Goal: Task Accomplishment & Management: Use online tool/utility

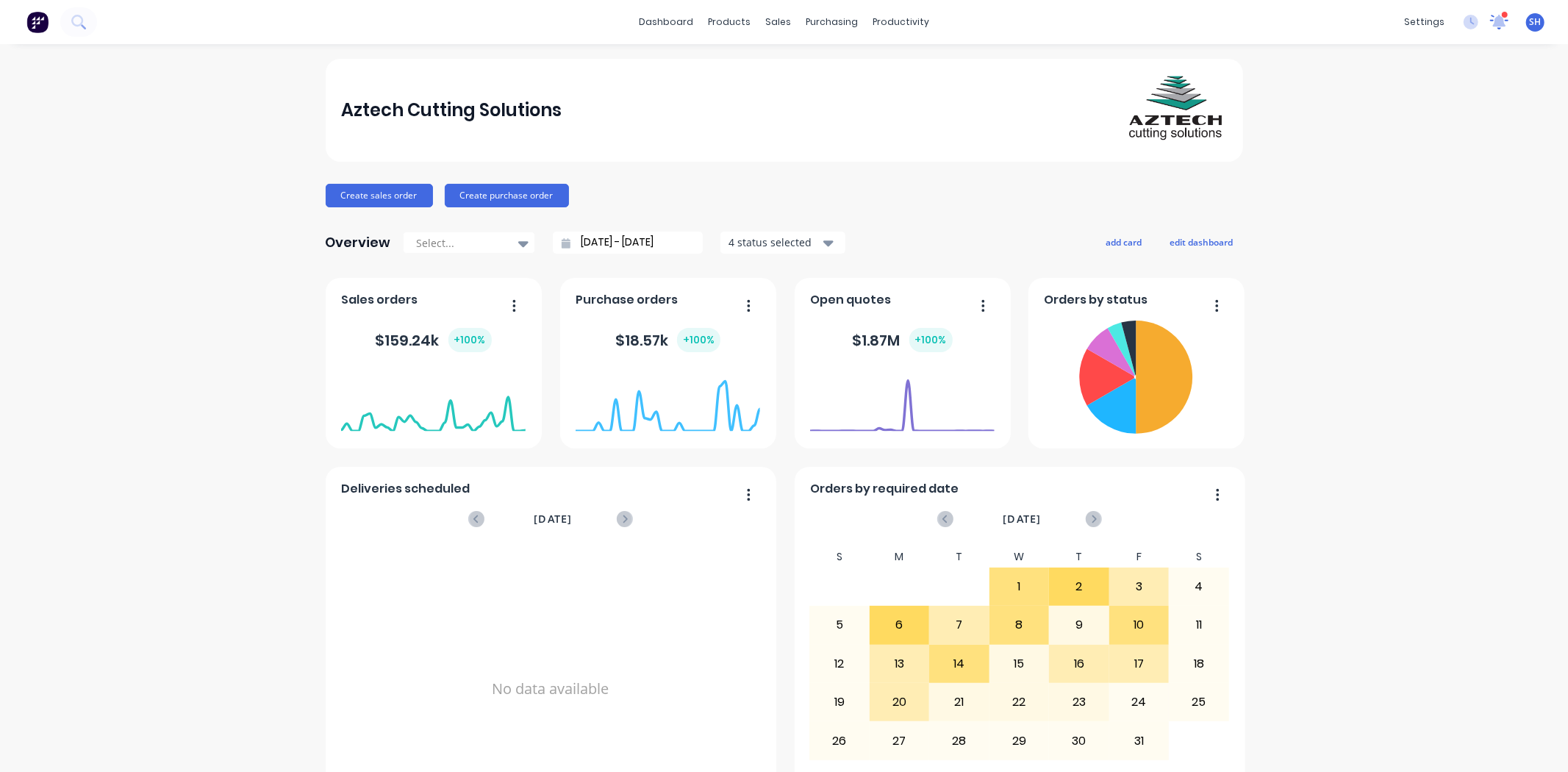
click at [1493, 26] on icon at bounding box center [1500, 20] width 13 height 13
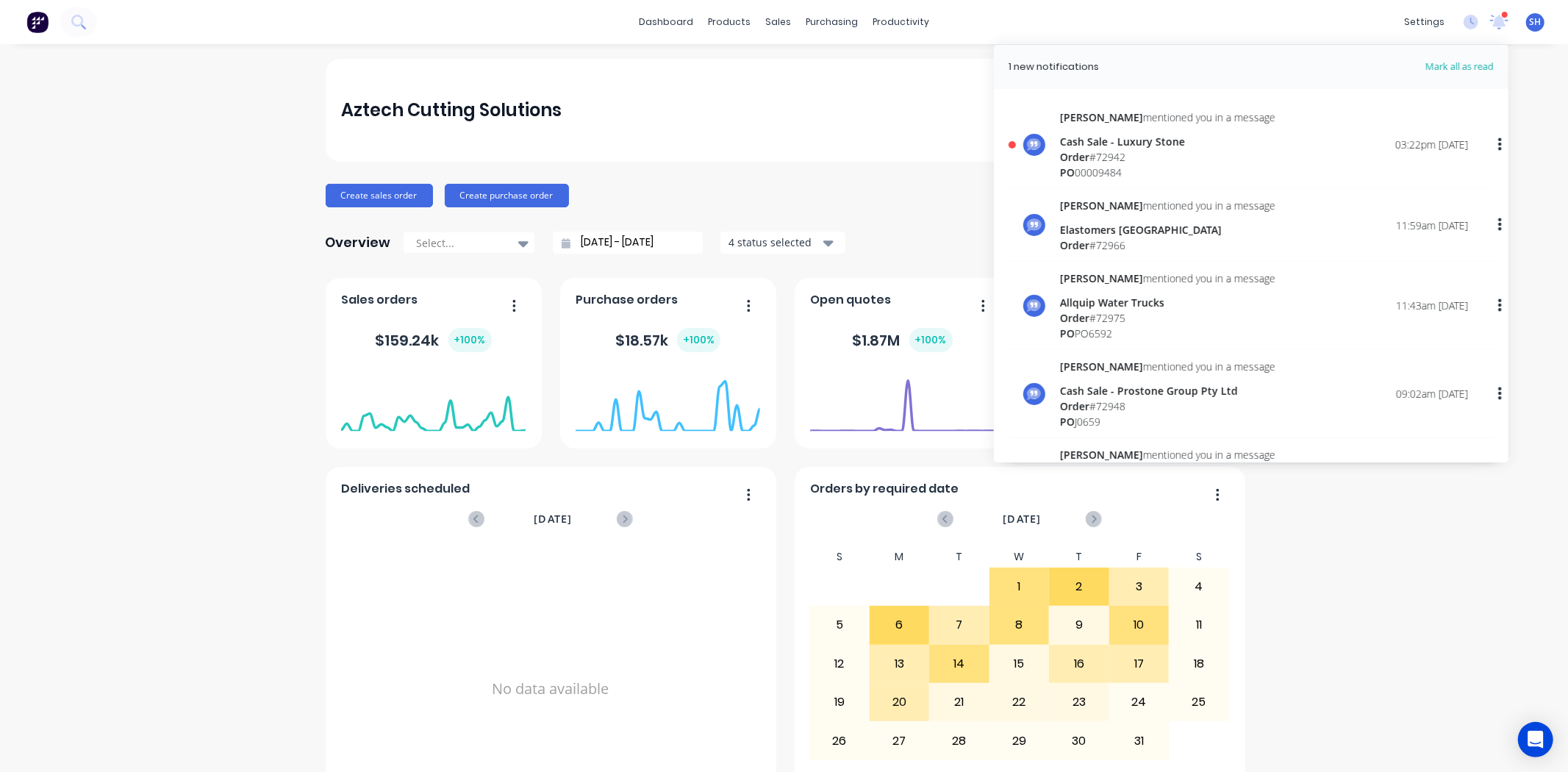
click at [1205, 136] on div "Cash Sale - Luxury Stone" at bounding box center [1168, 141] width 216 height 16
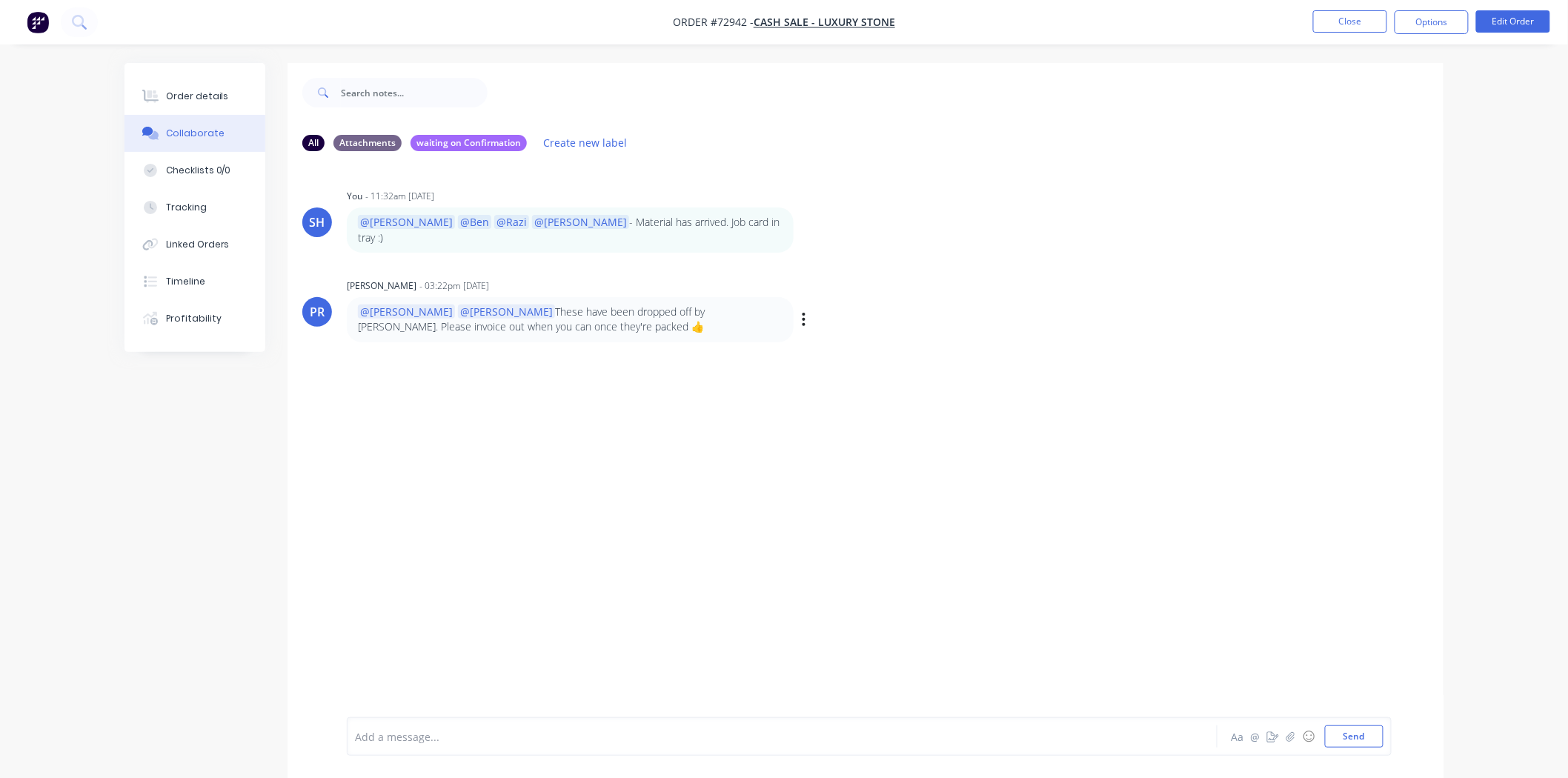
click at [574, 304] on p "@Sally @Aaron These have been dropped off by Jim. Please invoice out when you c…" at bounding box center [570, 319] width 424 height 31
click at [573, 730] on div at bounding box center [741, 737] width 771 height 16
click at [1351, 739] on button "Send" at bounding box center [1354, 737] width 59 height 22
click at [1346, 21] on button "Close" at bounding box center [1351, 22] width 74 height 22
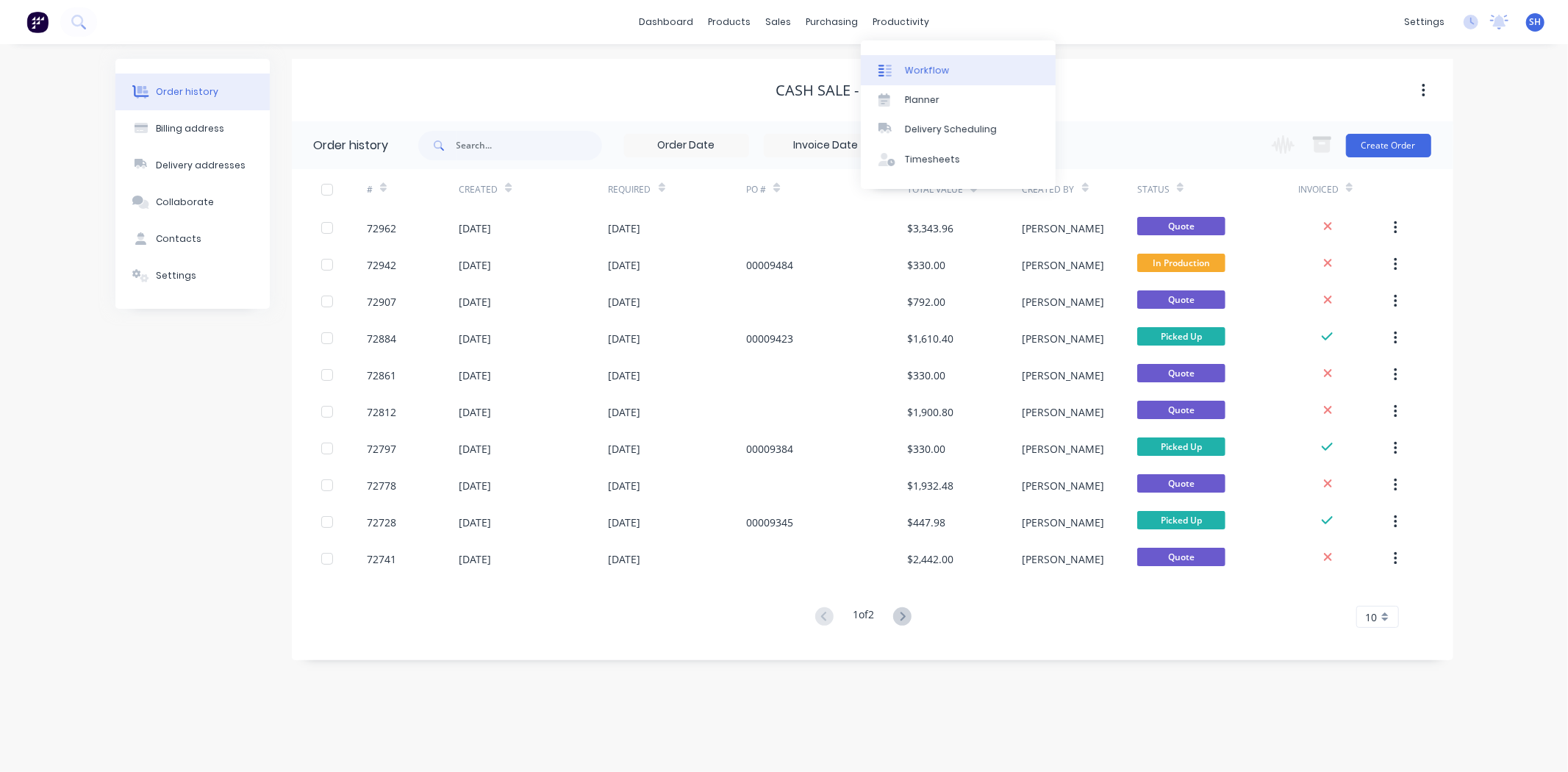
click at [921, 64] on div "Workflow" at bounding box center [927, 71] width 44 height 13
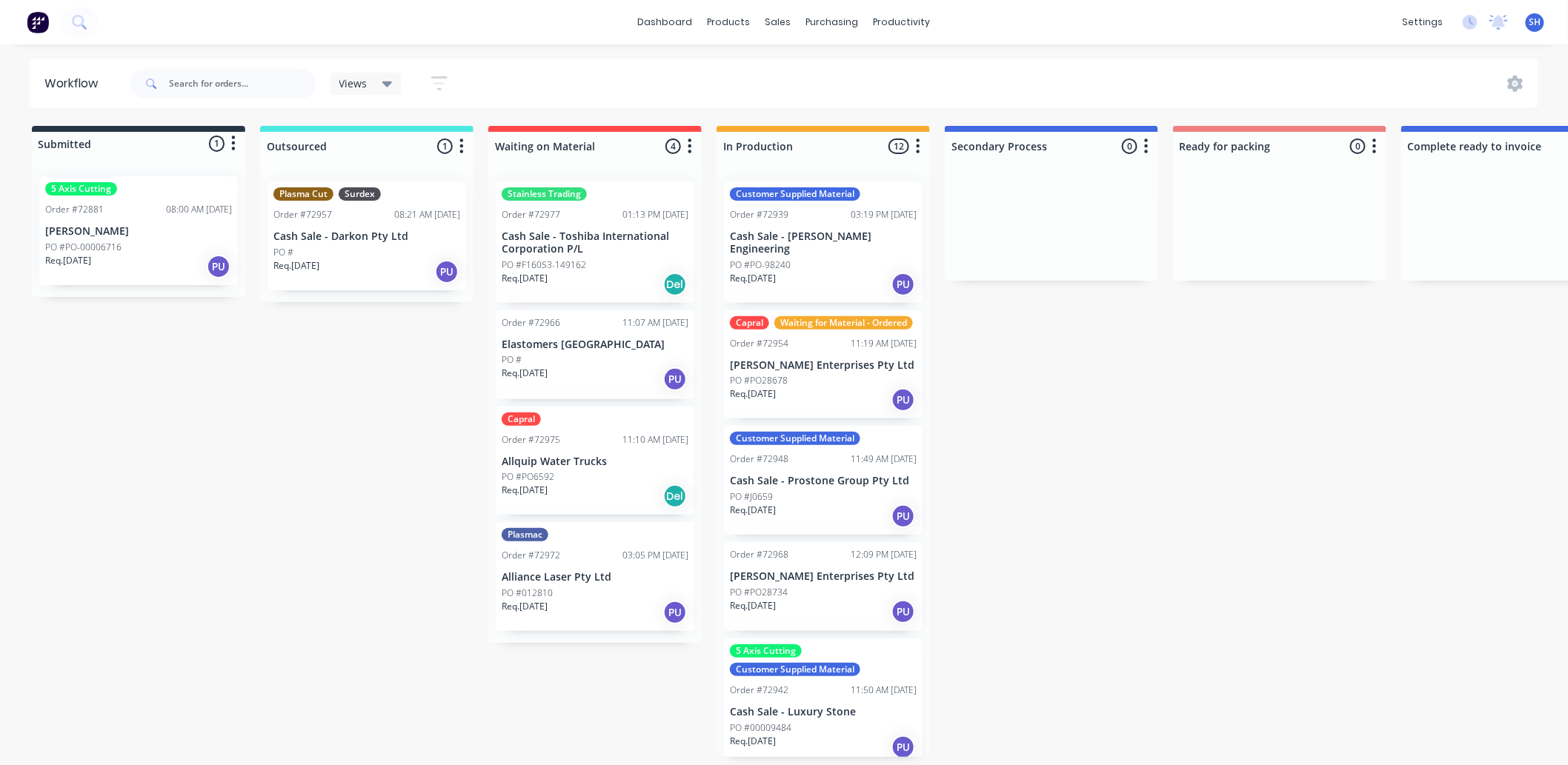
click at [561, 476] on div "PO #PO6592" at bounding box center [595, 477] width 187 height 13
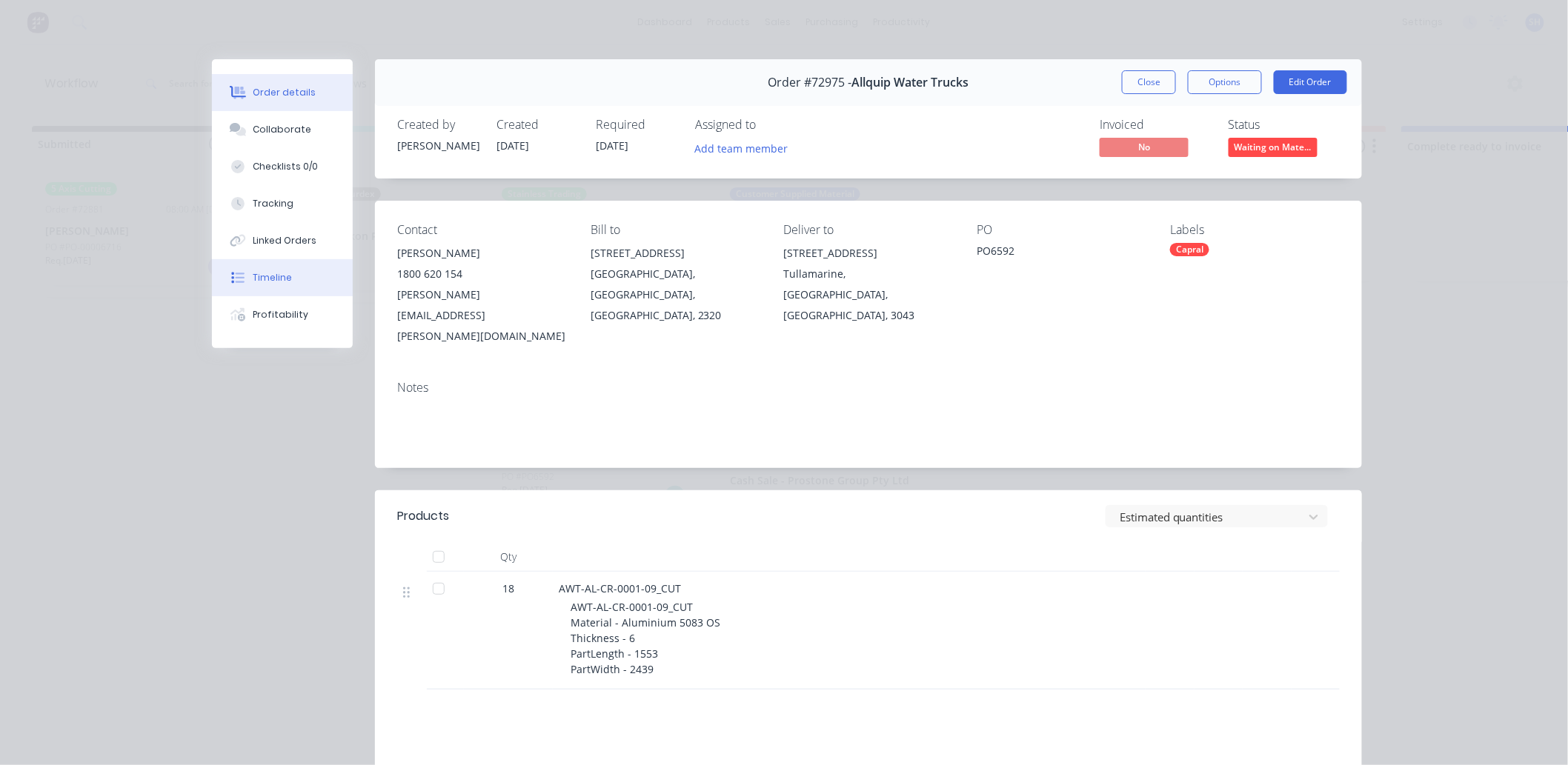
click at [270, 271] on div "Timeline" at bounding box center [273, 278] width 39 height 13
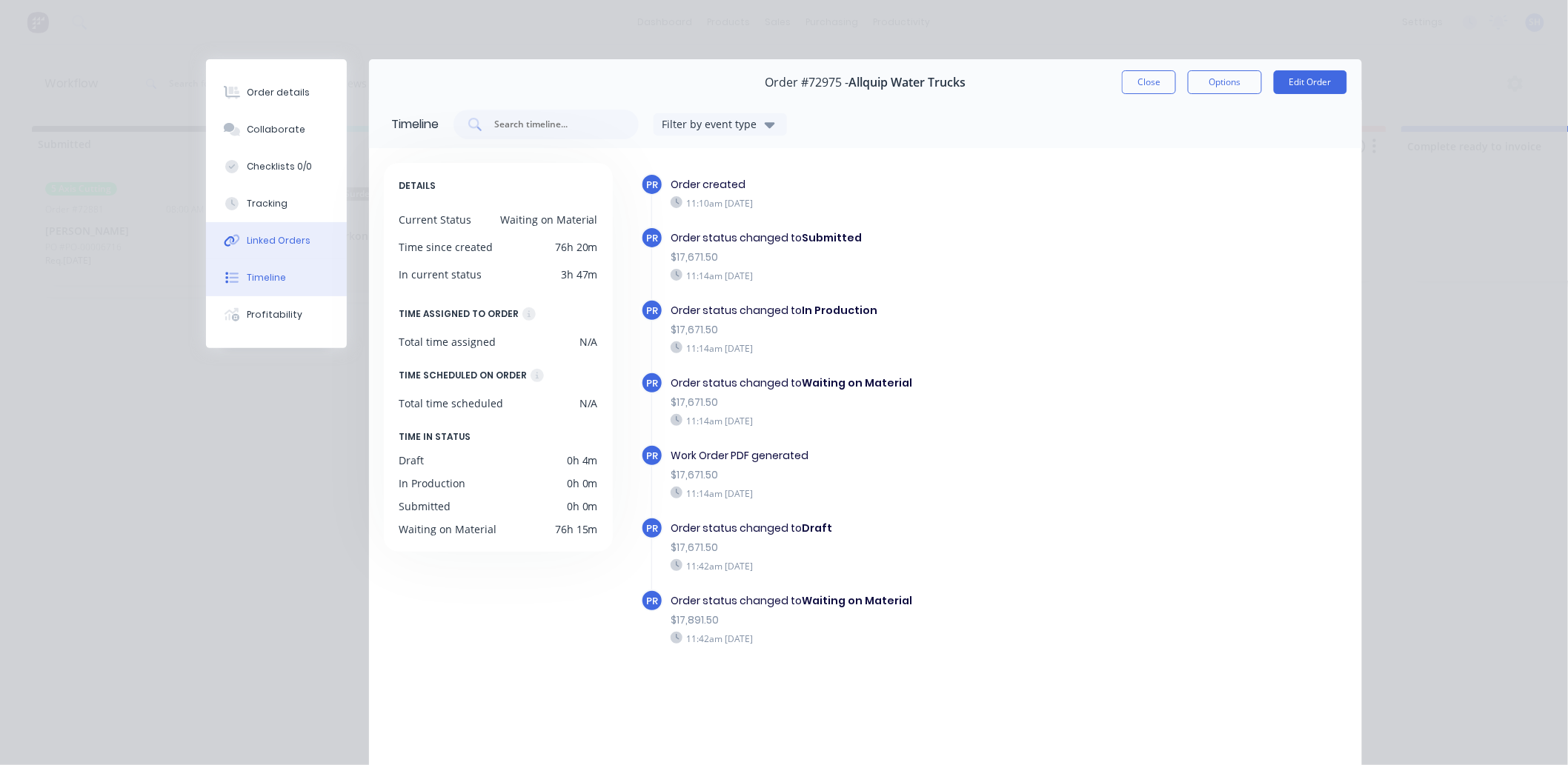
click at [270, 241] on div "Linked Orders" at bounding box center [279, 241] width 64 height 13
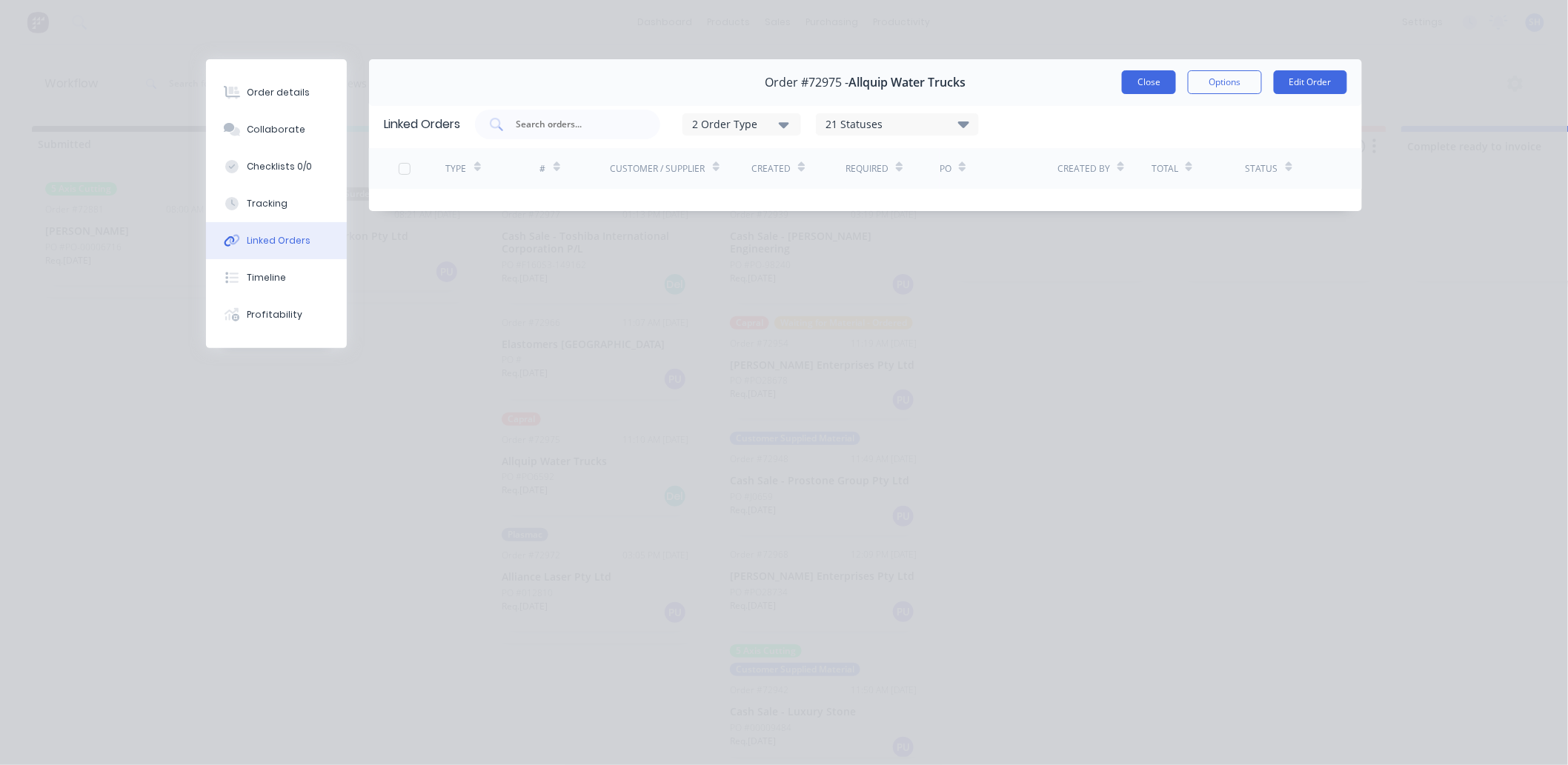
click at [1159, 85] on button "Close" at bounding box center [1149, 83] width 54 height 24
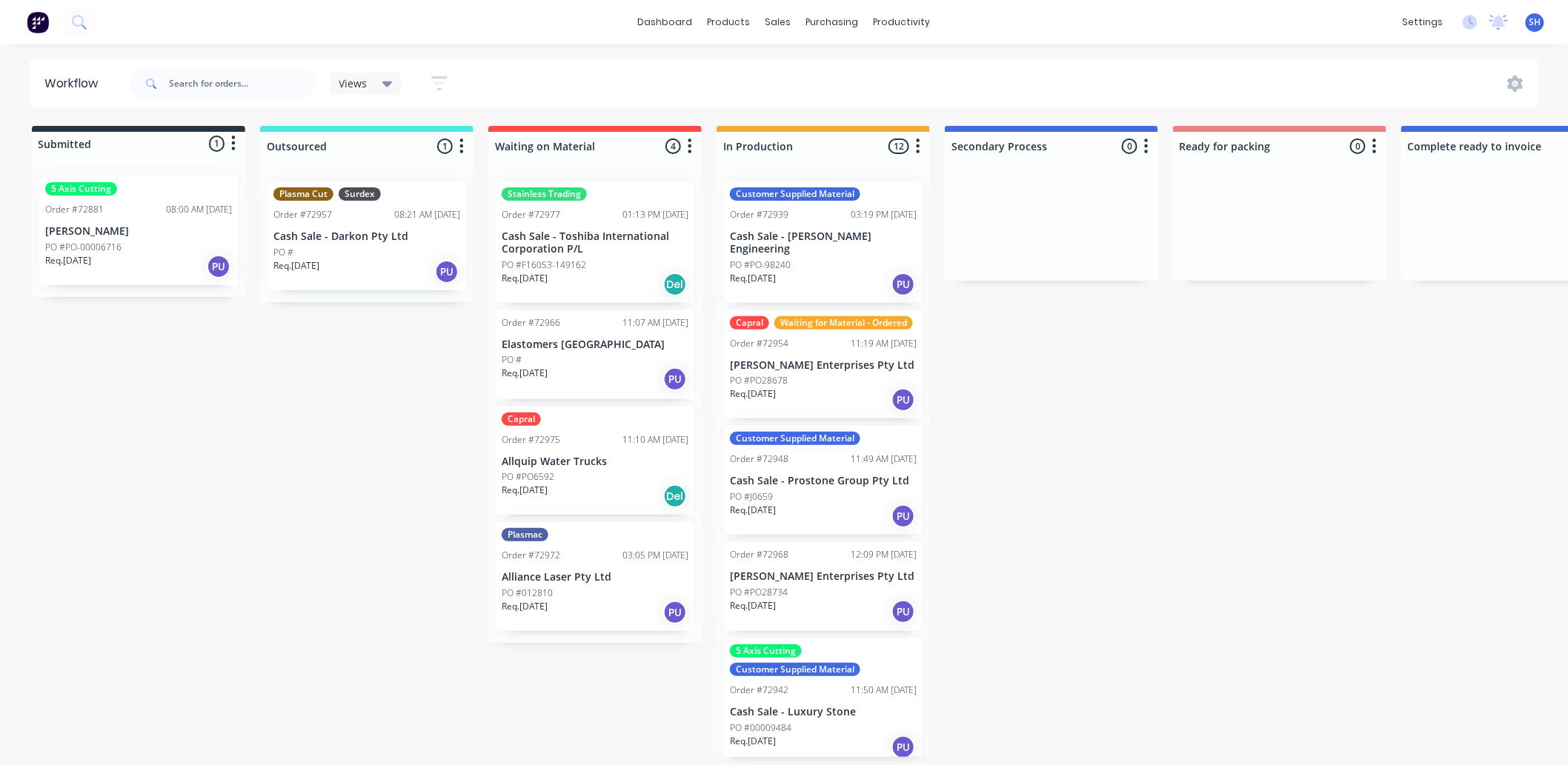
click at [820, 502] on div "PO #J0659" at bounding box center [823, 497] width 187 height 13
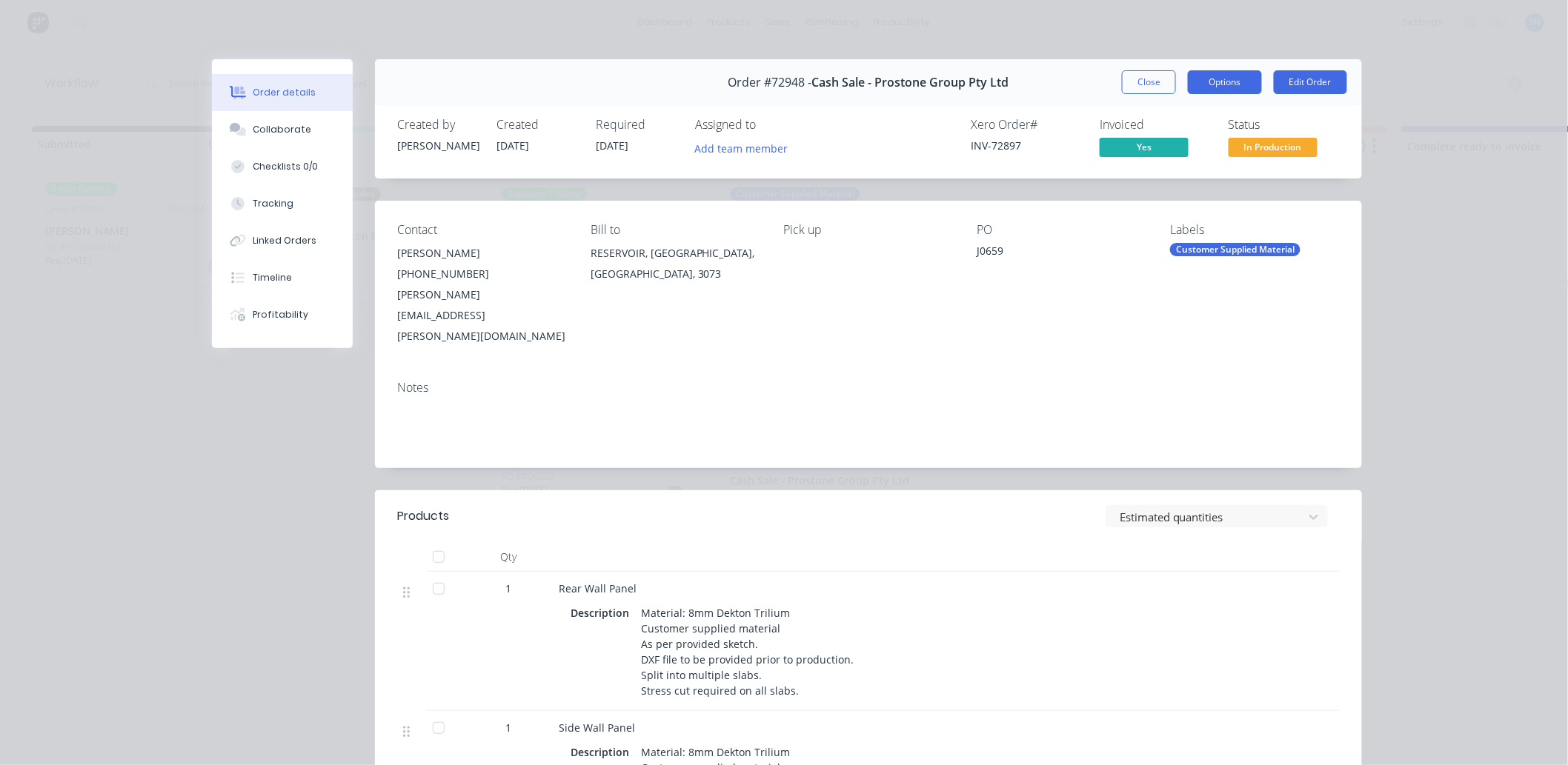
click at [1201, 92] on button "Options" at bounding box center [1226, 83] width 74 height 24
click at [1175, 175] on div "Delivery Docket" at bounding box center [1184, 179] width 129 height 22
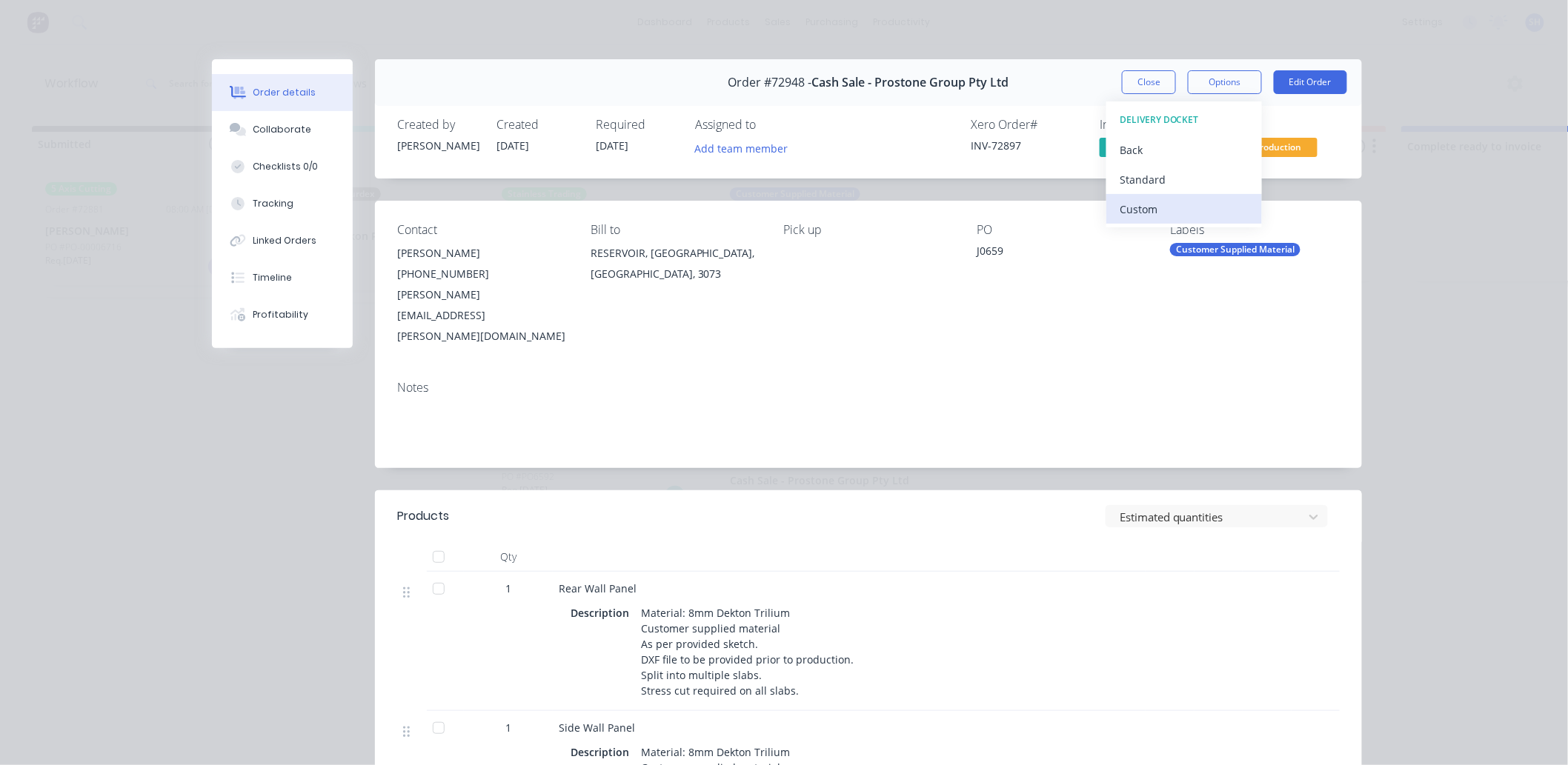
click at [1145, 182] on div "Standard" at bounding box center [1184, 179] width 129 height 22
click at [1122, 85] on button "Close" at bounding box center [1149, 83] width 54 height 24
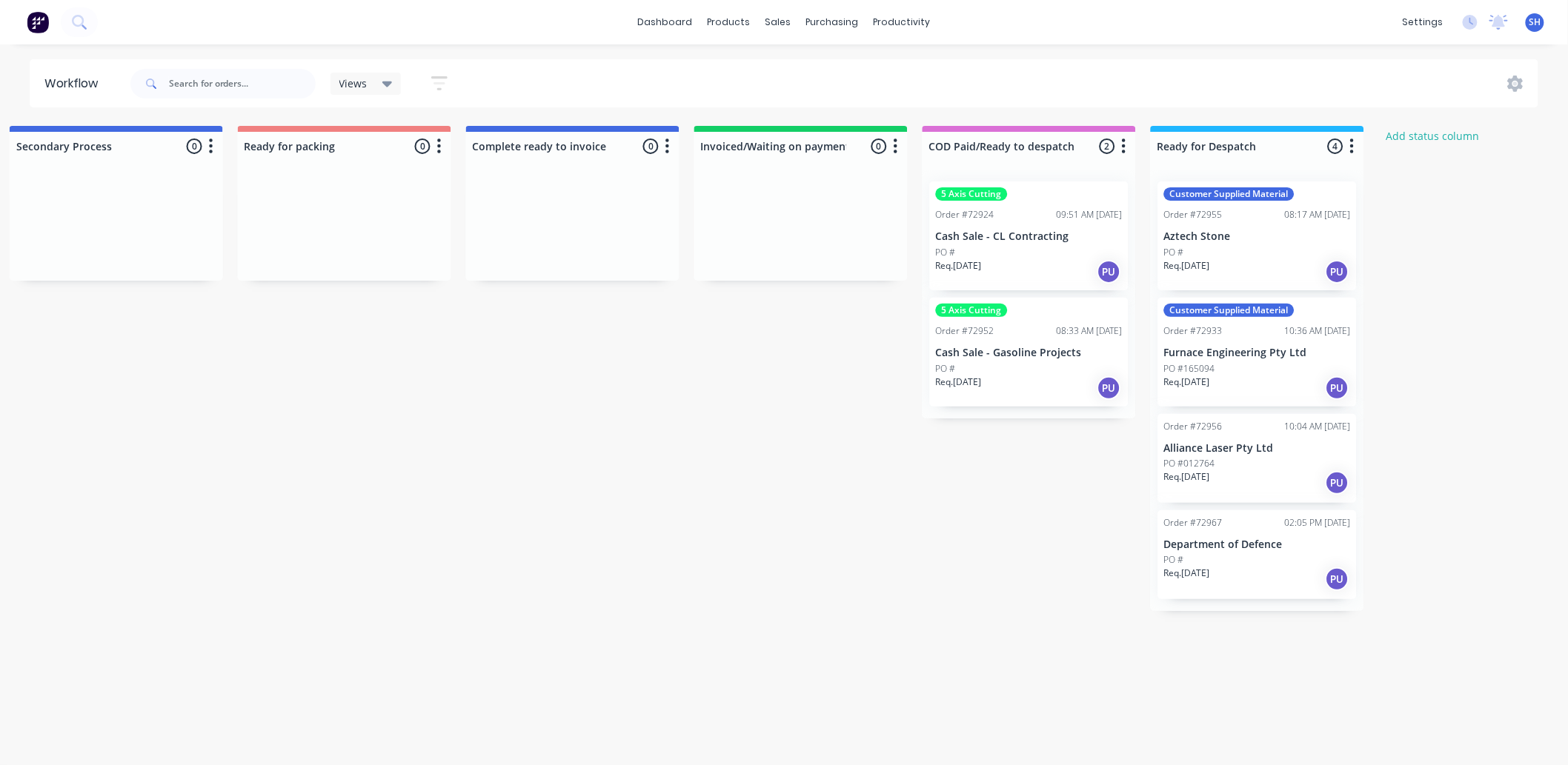
scroll to position [0, 946]
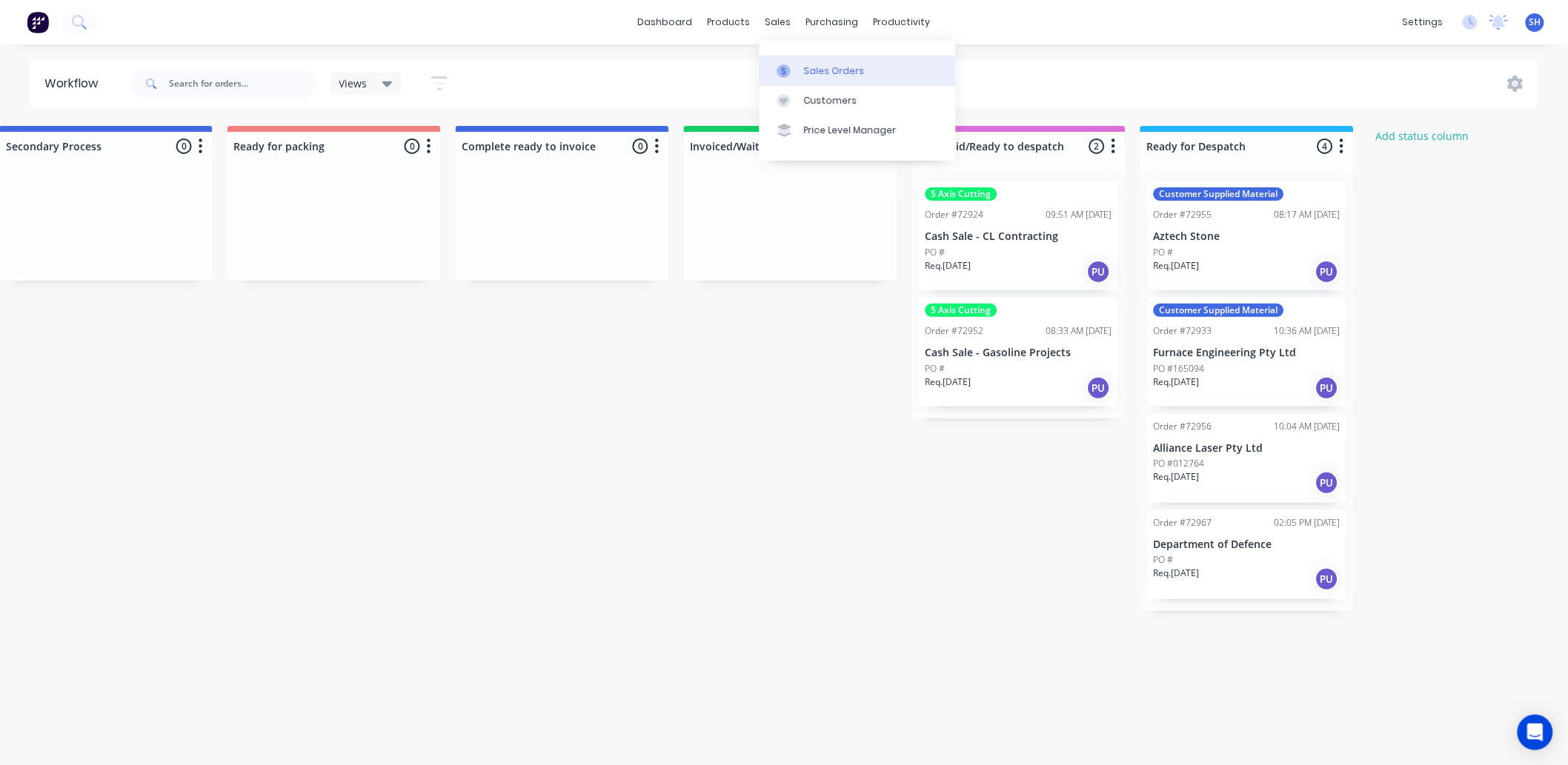
click at [819, 65] on div "Sales Orders" at bounding box center [835, 71] width 61 height 13
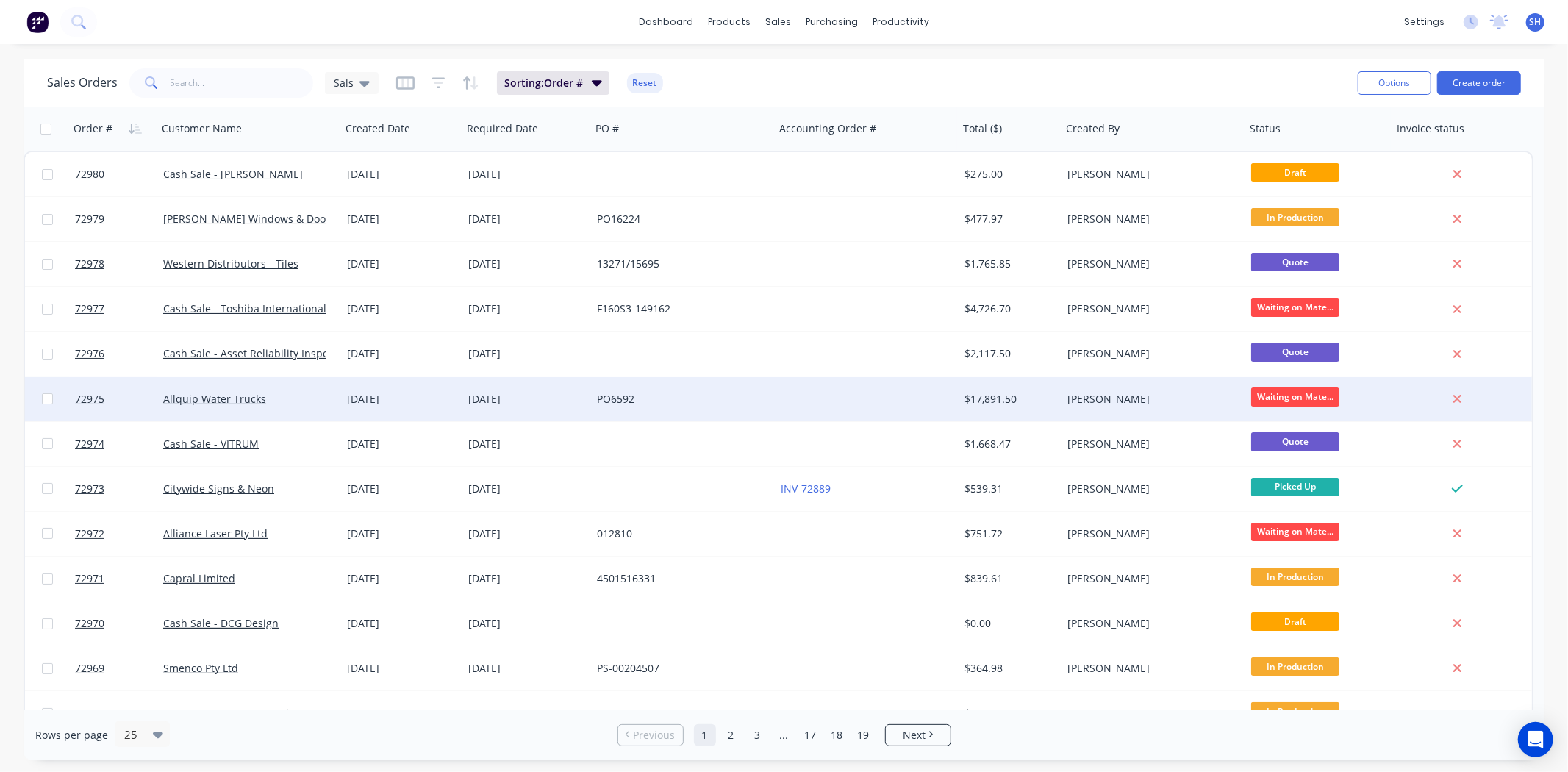
click at [627, 405] on div "PO6592" at bounding box center [678, 400] width 163 height 15
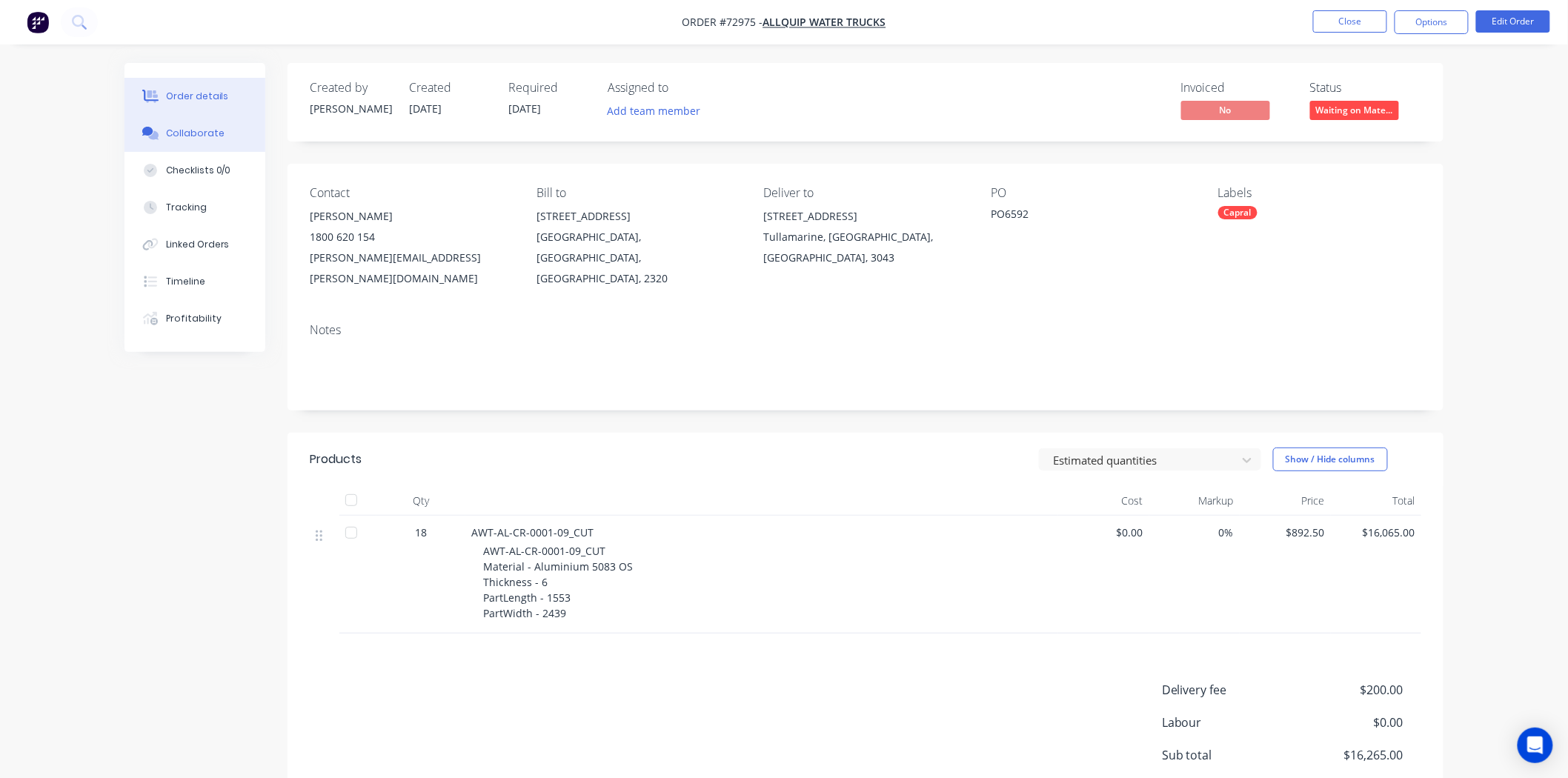
click at [215, 142] on button "Collaborate" at bounding box center [194, 133] width 141 height 37
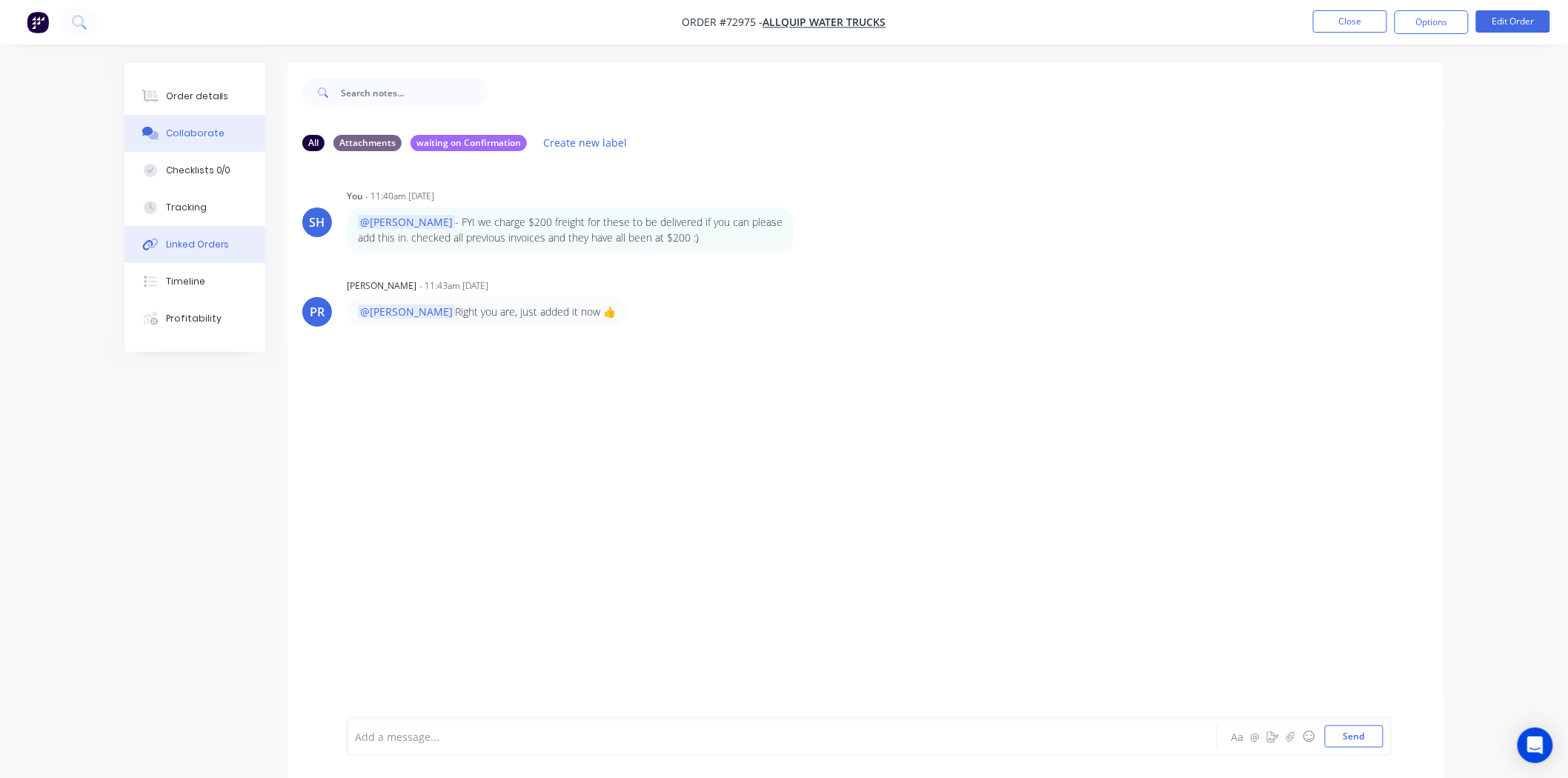
click at [196, 248] on div "Linked Orders" at bounding box center [198, 245] width 64 height 13
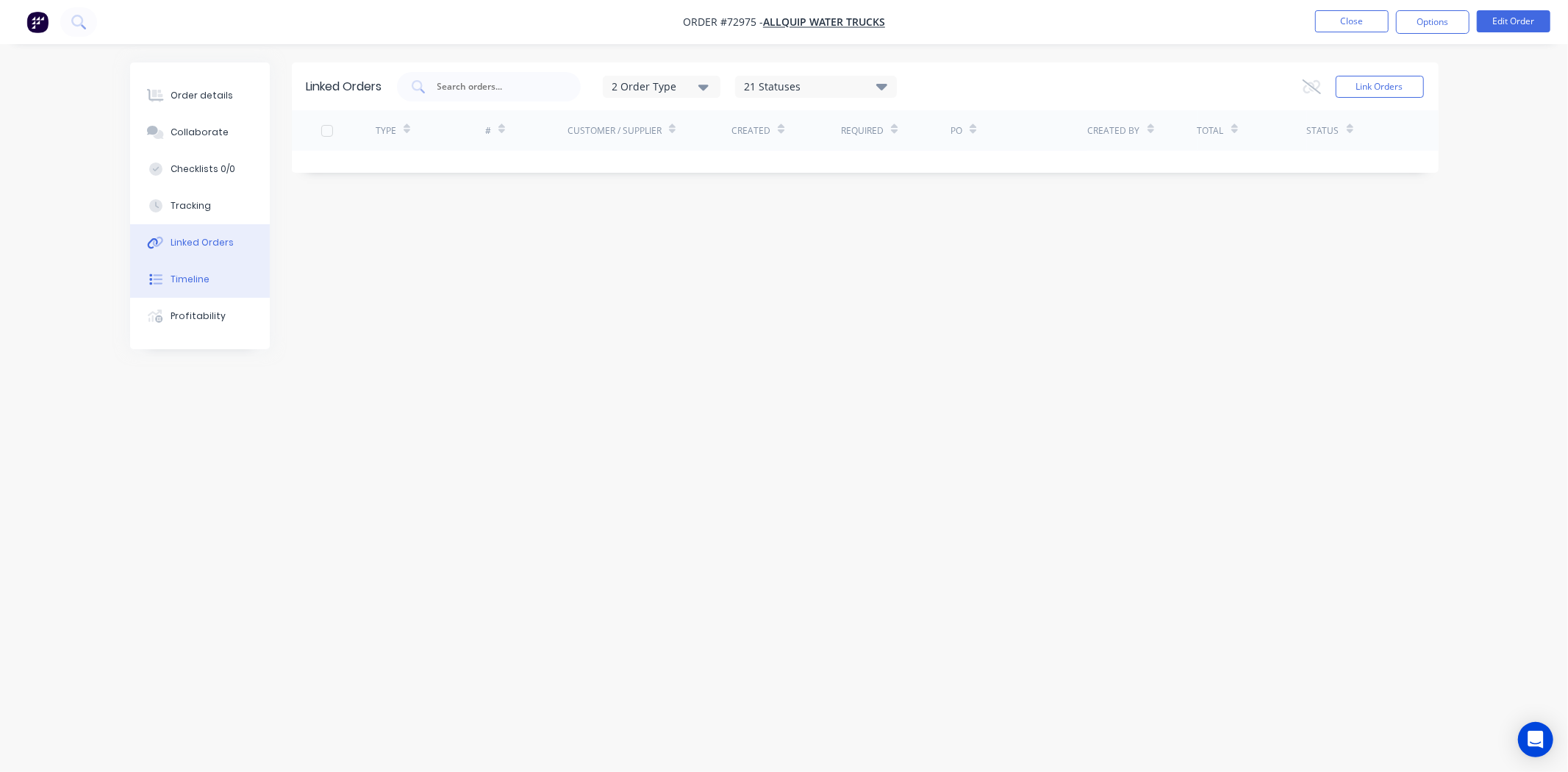
click at [206, 282] on div "Timeline" at bounding box center [190, 279] width 39 height 13
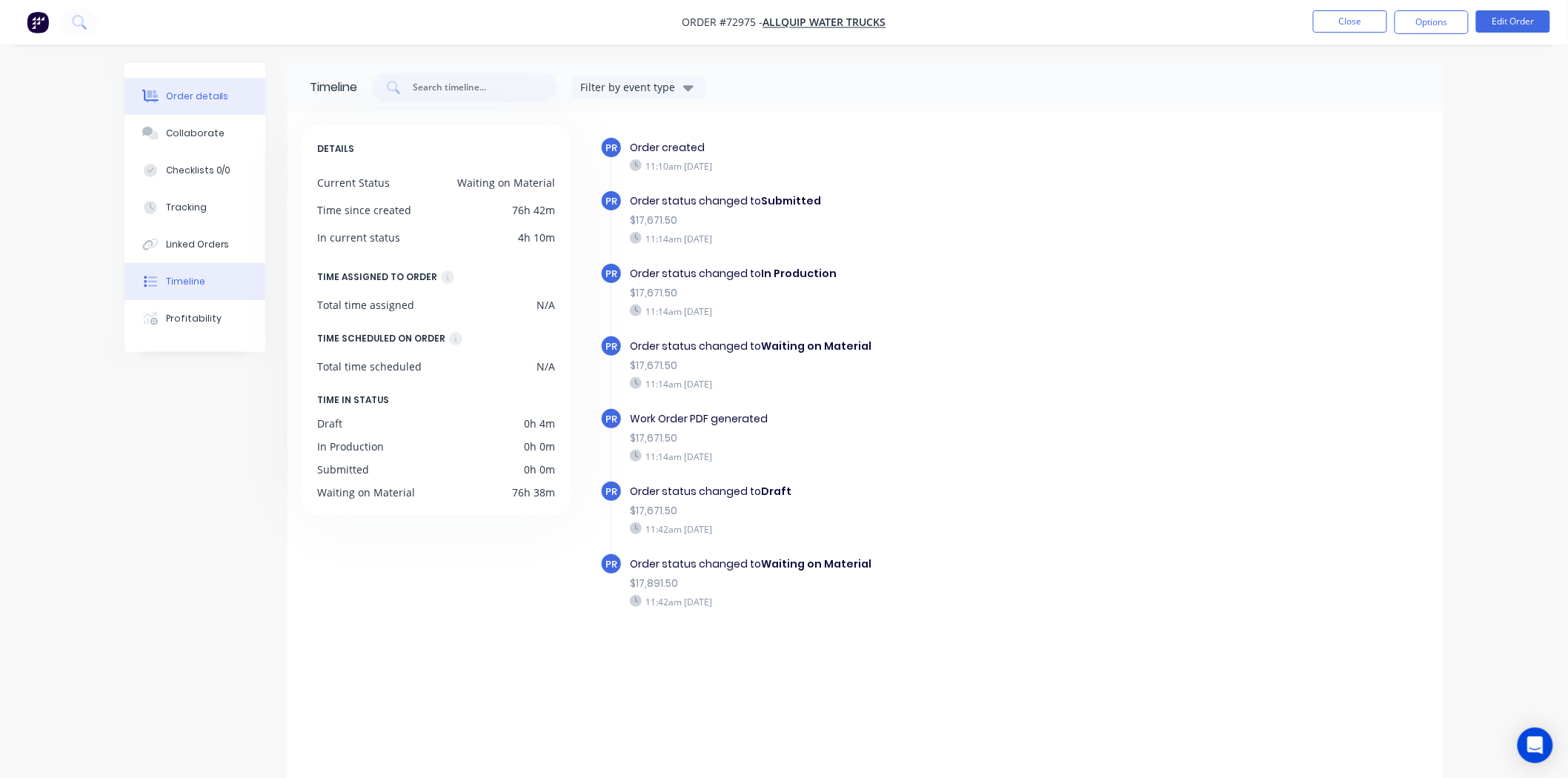
click at [172, 98] on div "Order details" at bounding box center [197, 96] width 63 height 13
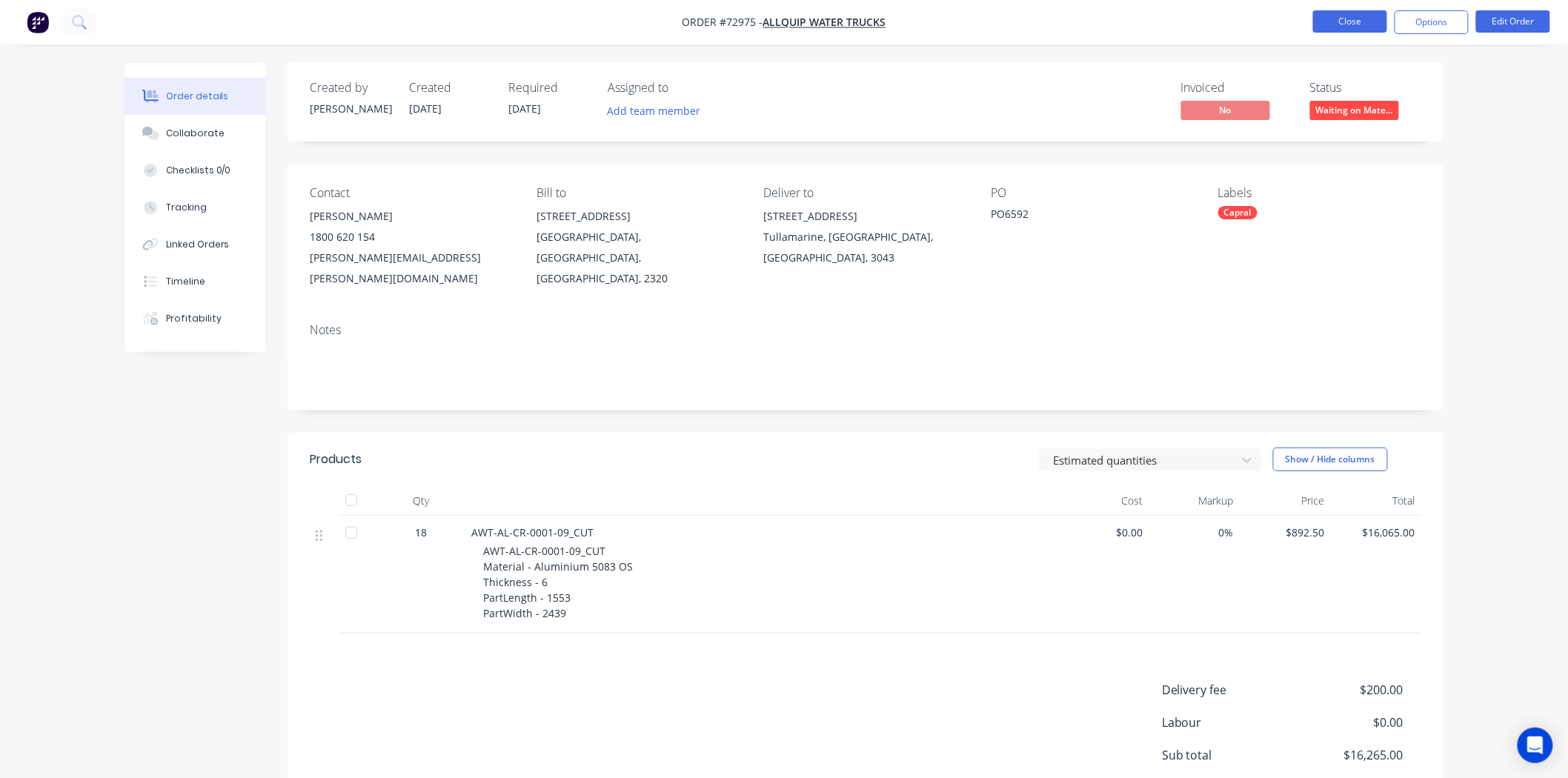
click at [1342, 21] on button "Close" at bounding box center [1351, 22] width 74 height 22
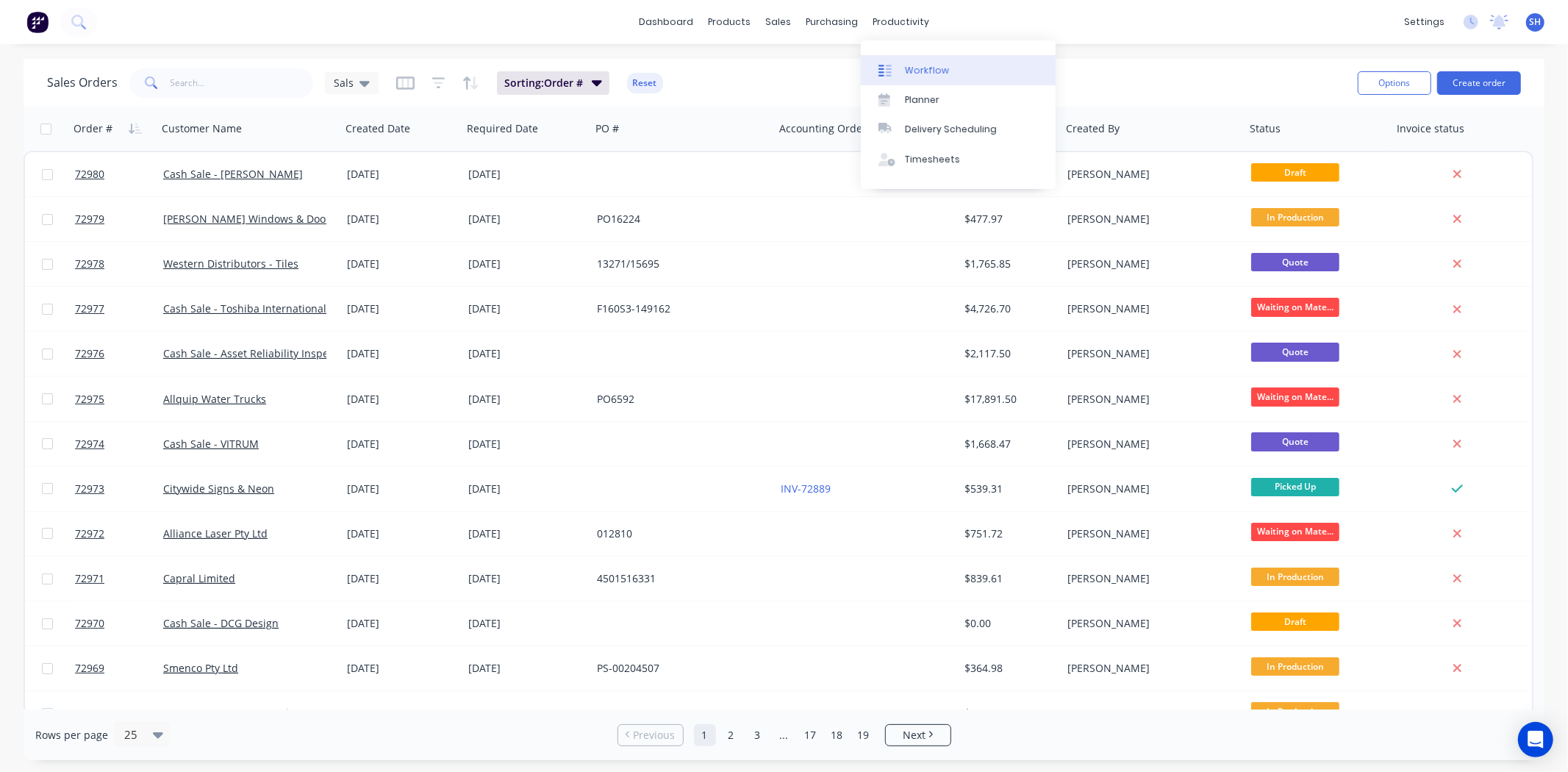
click at [922, 64] on div "Workflow" at bounding box center [927, 71] width 44 height 13
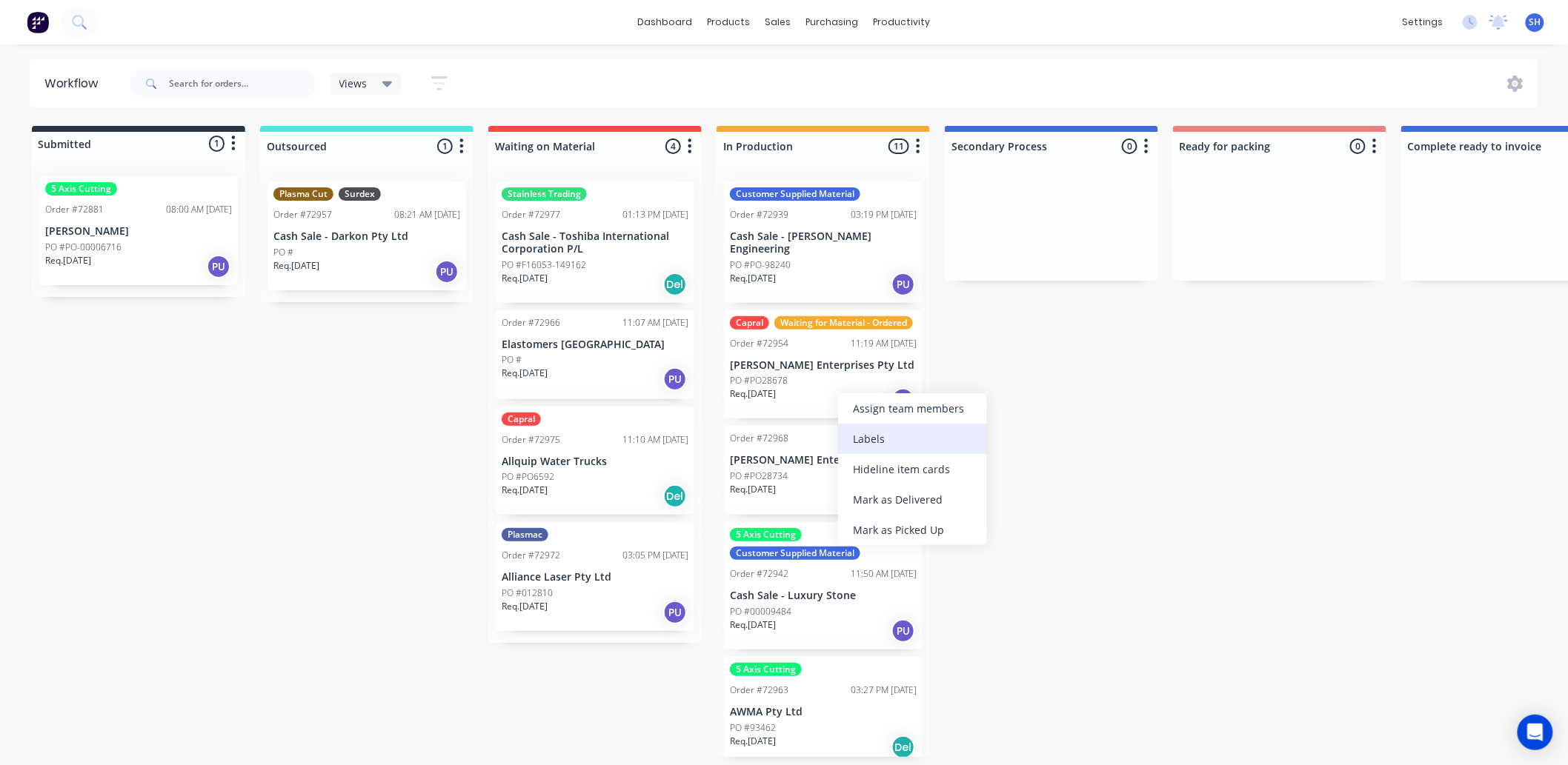
click at [868, 435] on div "Labels" at bounding box center [913, 438] width 149 height 31
click at [1112, 456] on div "Submitted 1 Status colour #273444 hex #273444 Save Cancel Summaries Total order…" at bounding box center [1332, 441] width 2686 height 631
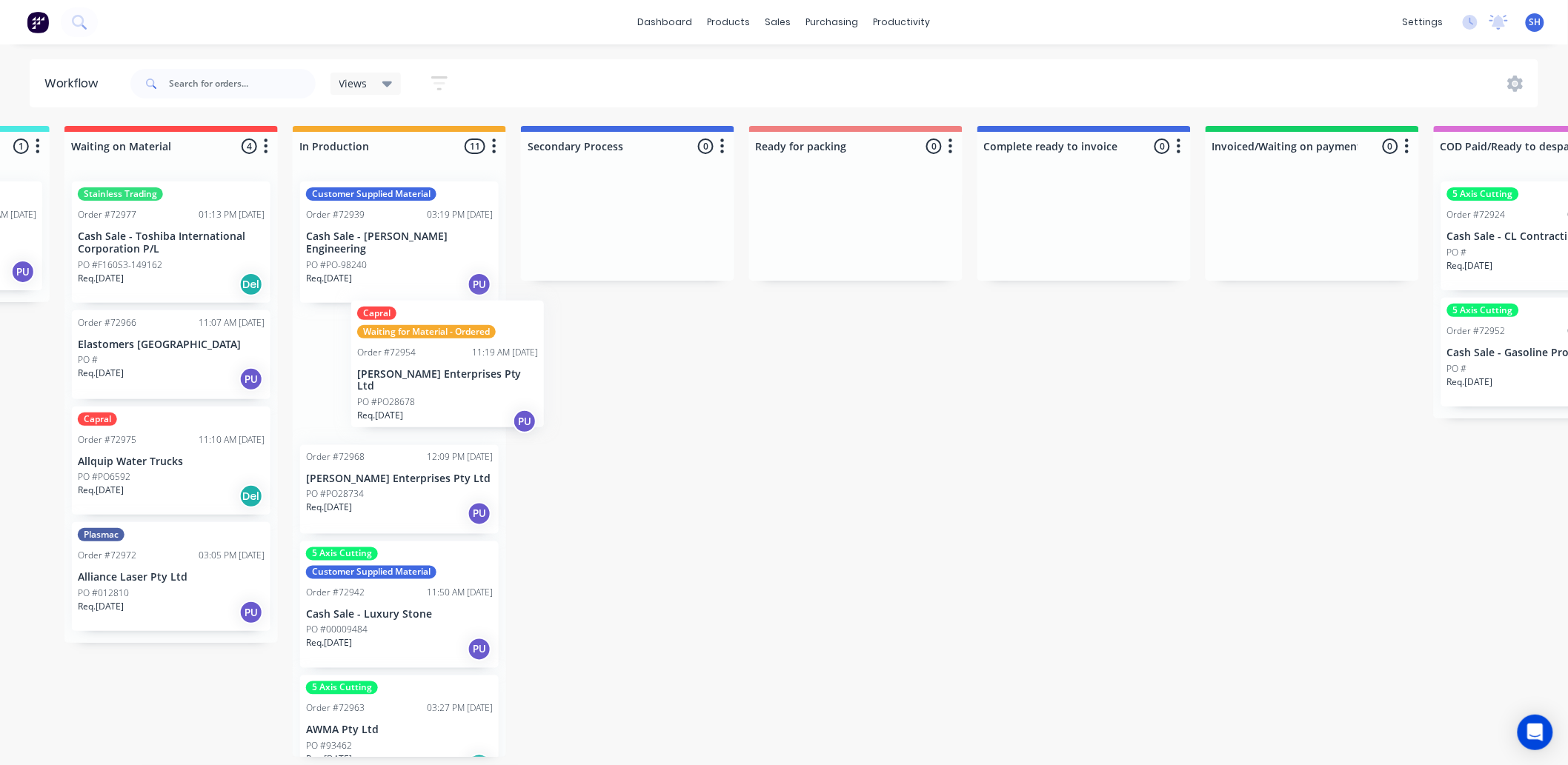
scroll to position [0, 423]
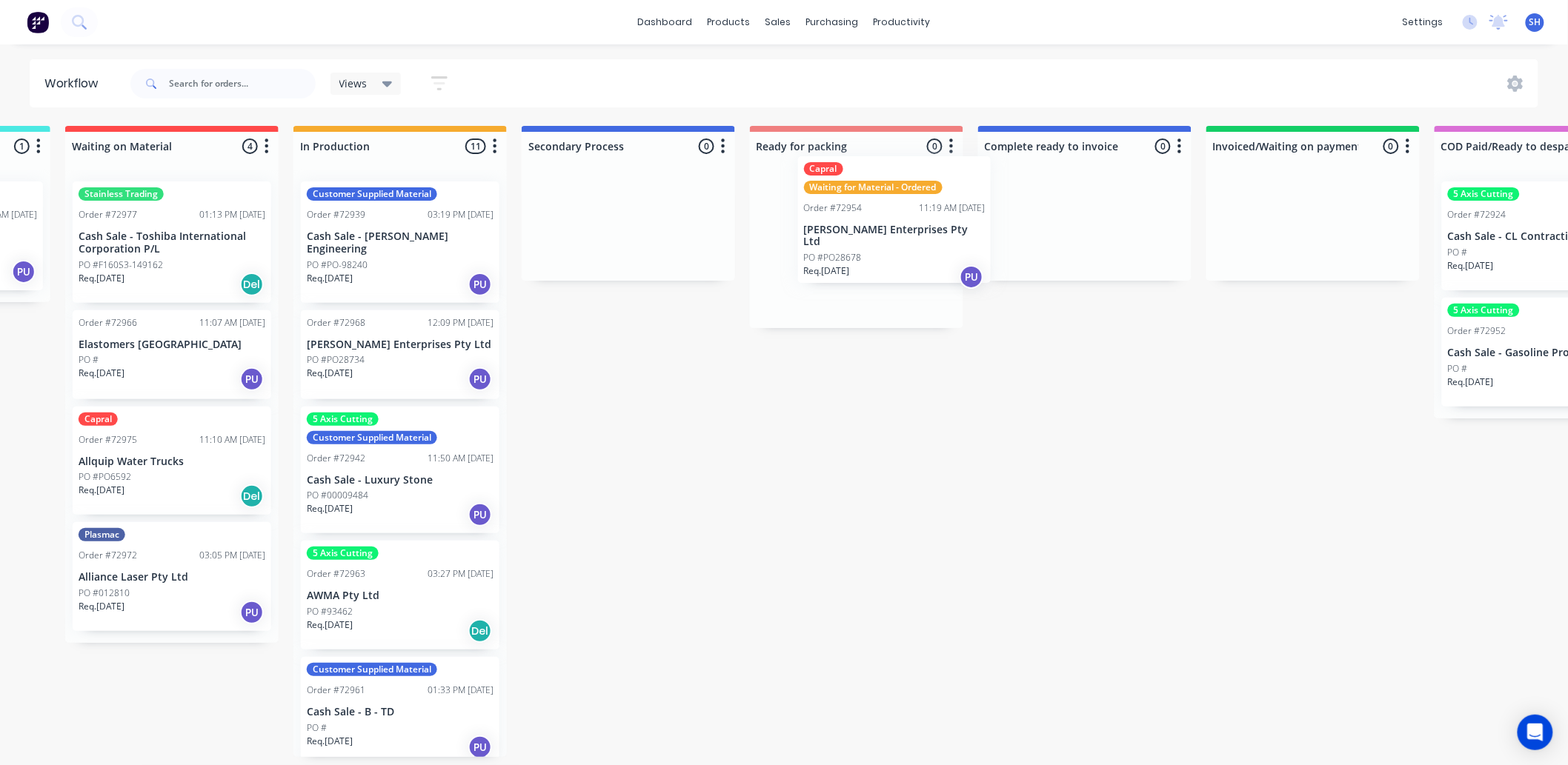
drag, startPoint x: 347, startPoint y: 383, endPoint x: 823, endPoint y: 242, distance: 496.4
click at [823, 242] on div "Submitted 1 Status colour #273444 hex #273444 Save Cancel Summaries Total order…" at bounding box center [909, 441] width 2686 height 631
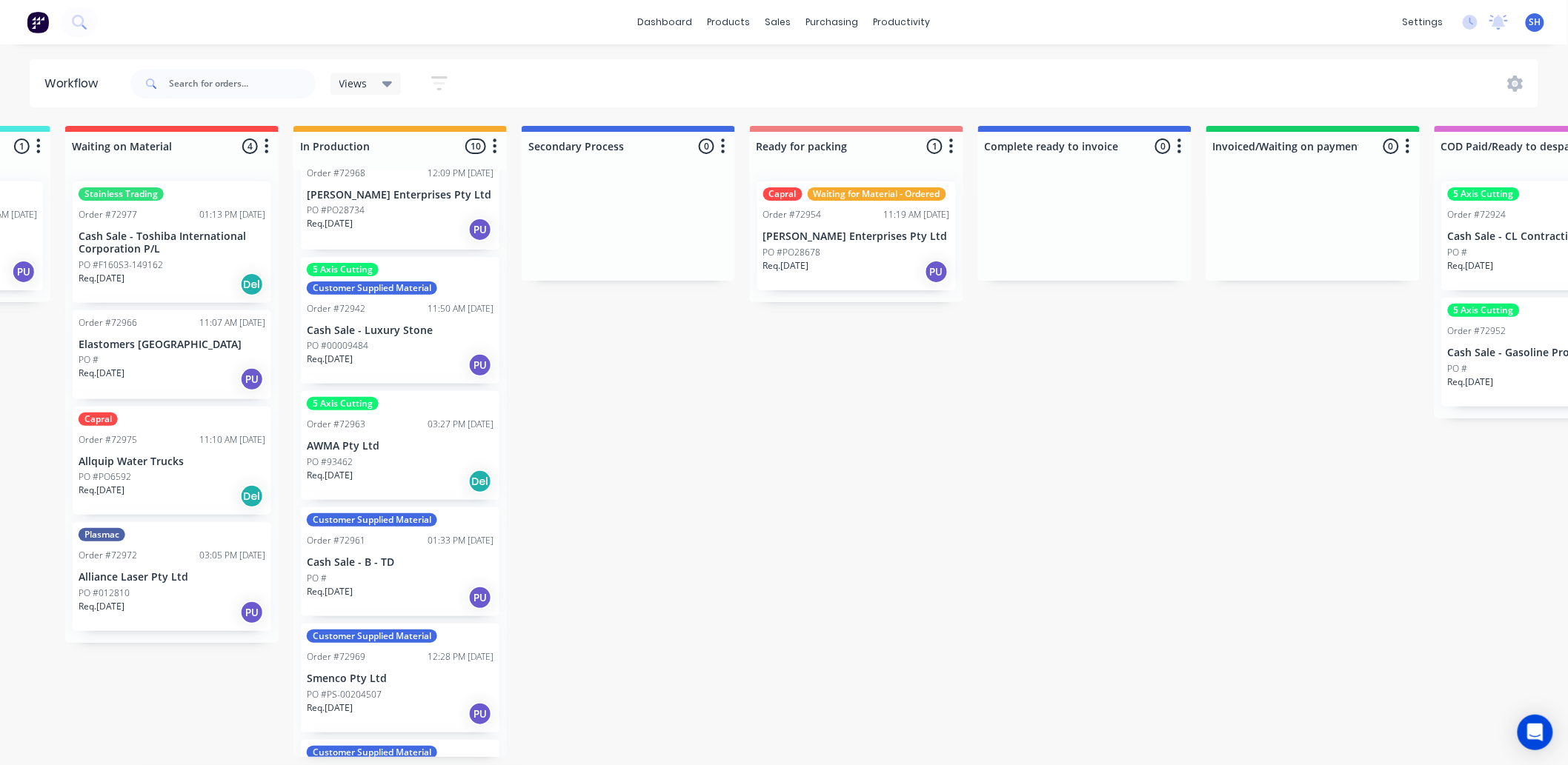
scroll to position [0, 769]
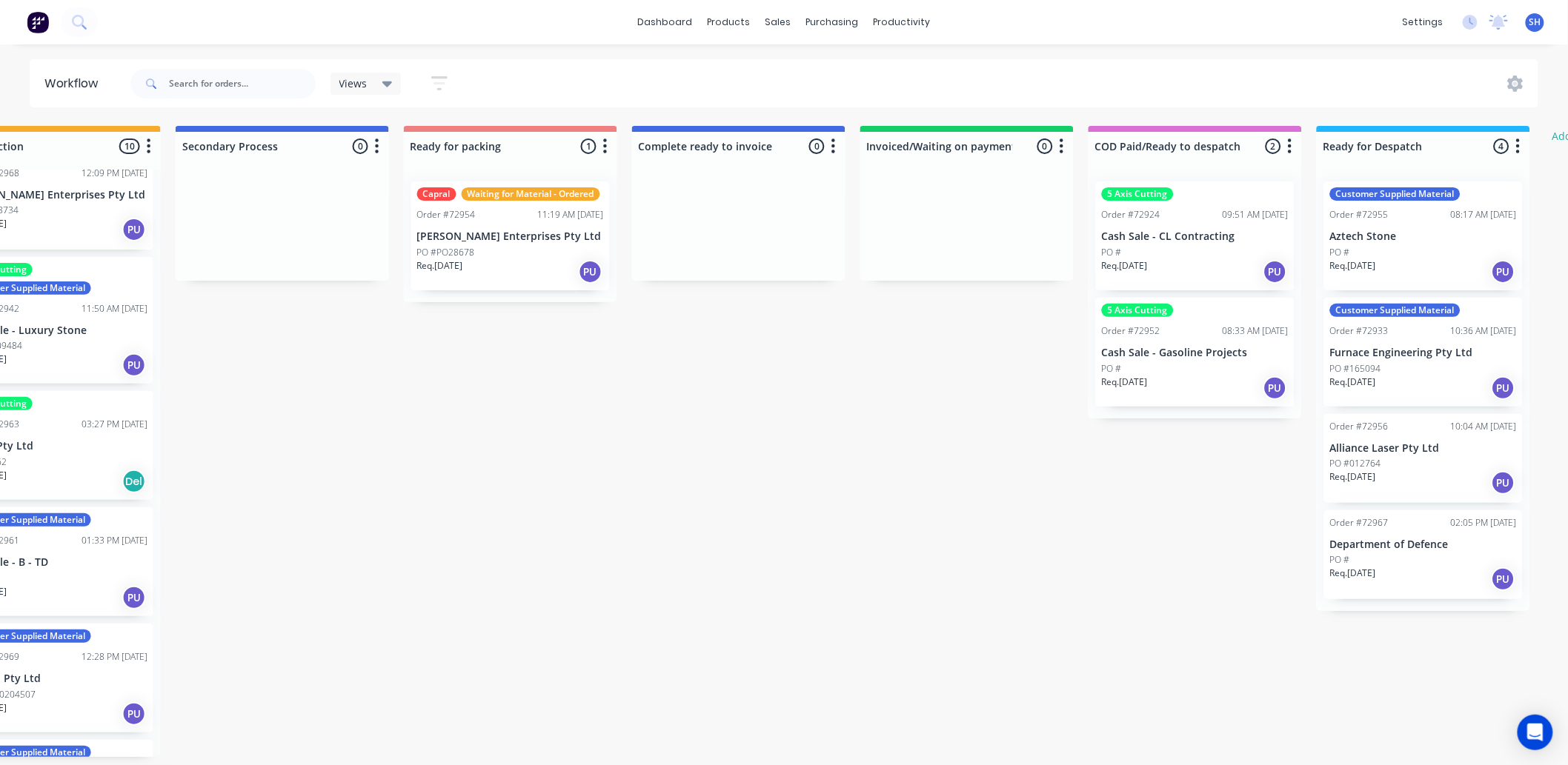
click at [1221, 260] on div "Req. [DATE] PU" at bounding box center [1195, 272] width 187 height 25
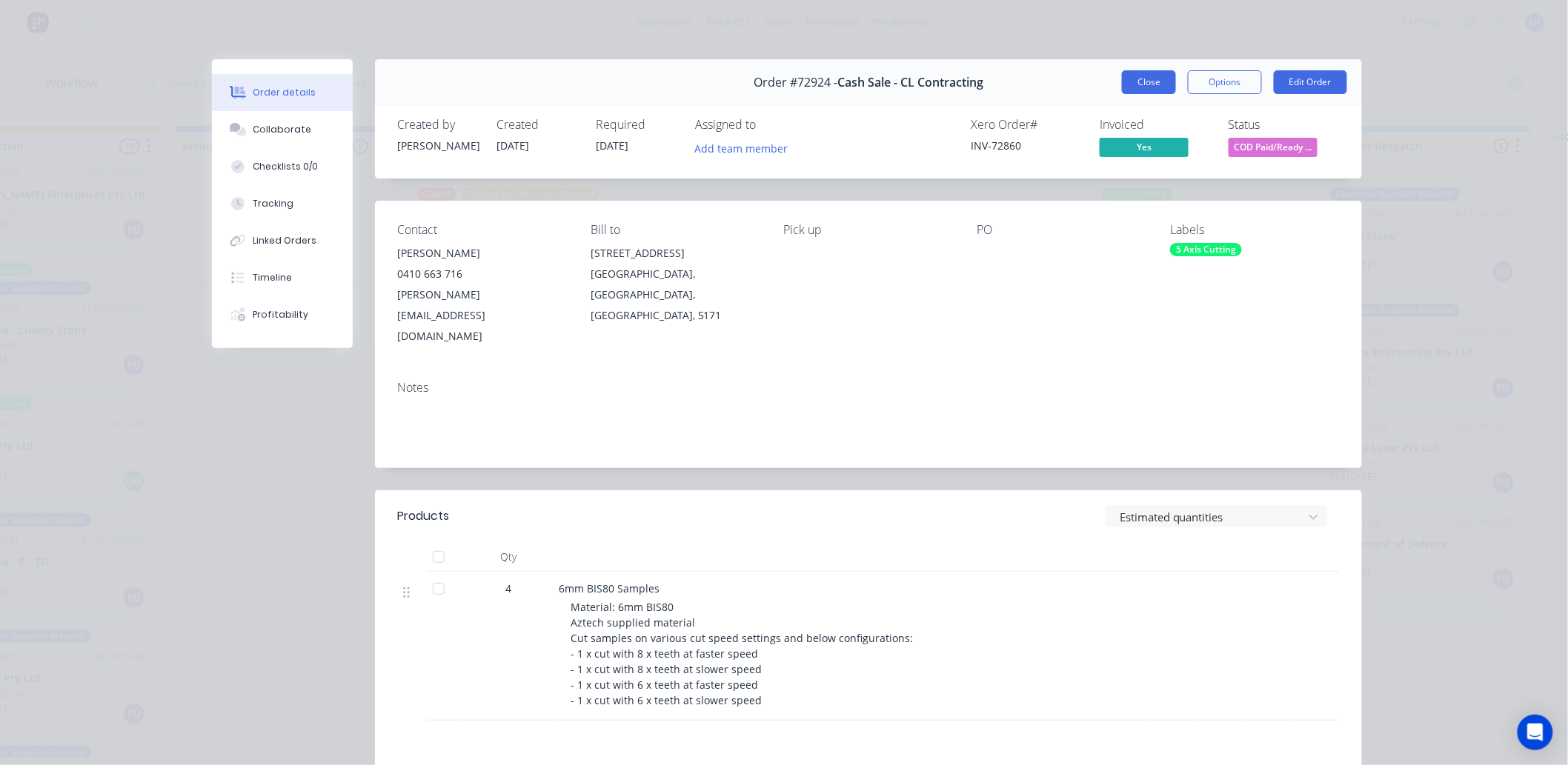
click at [1144, 86] on button "Close" at bounding box center [1149, 83] width 54 height 24
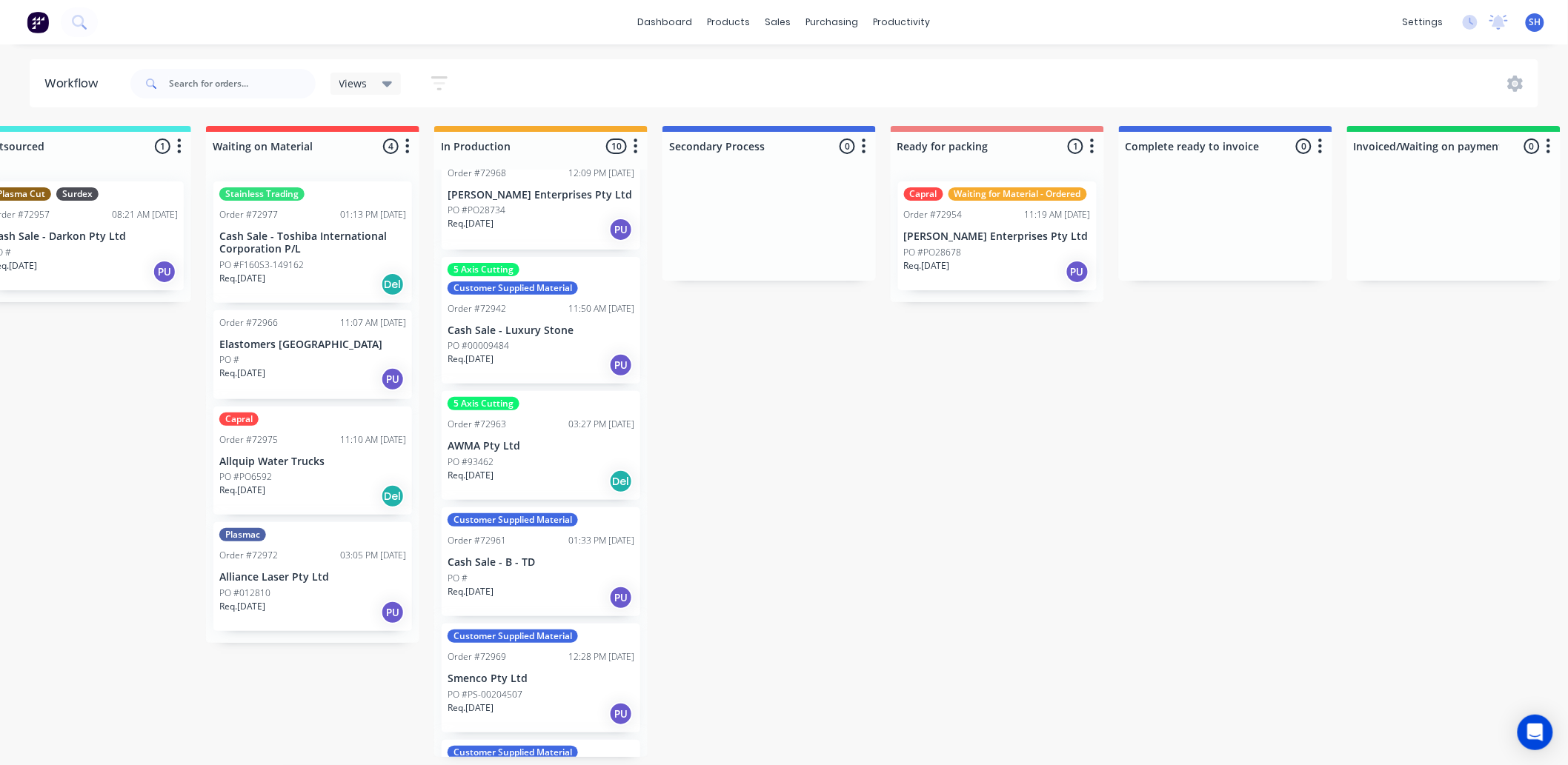
scroll to position [0, 261]
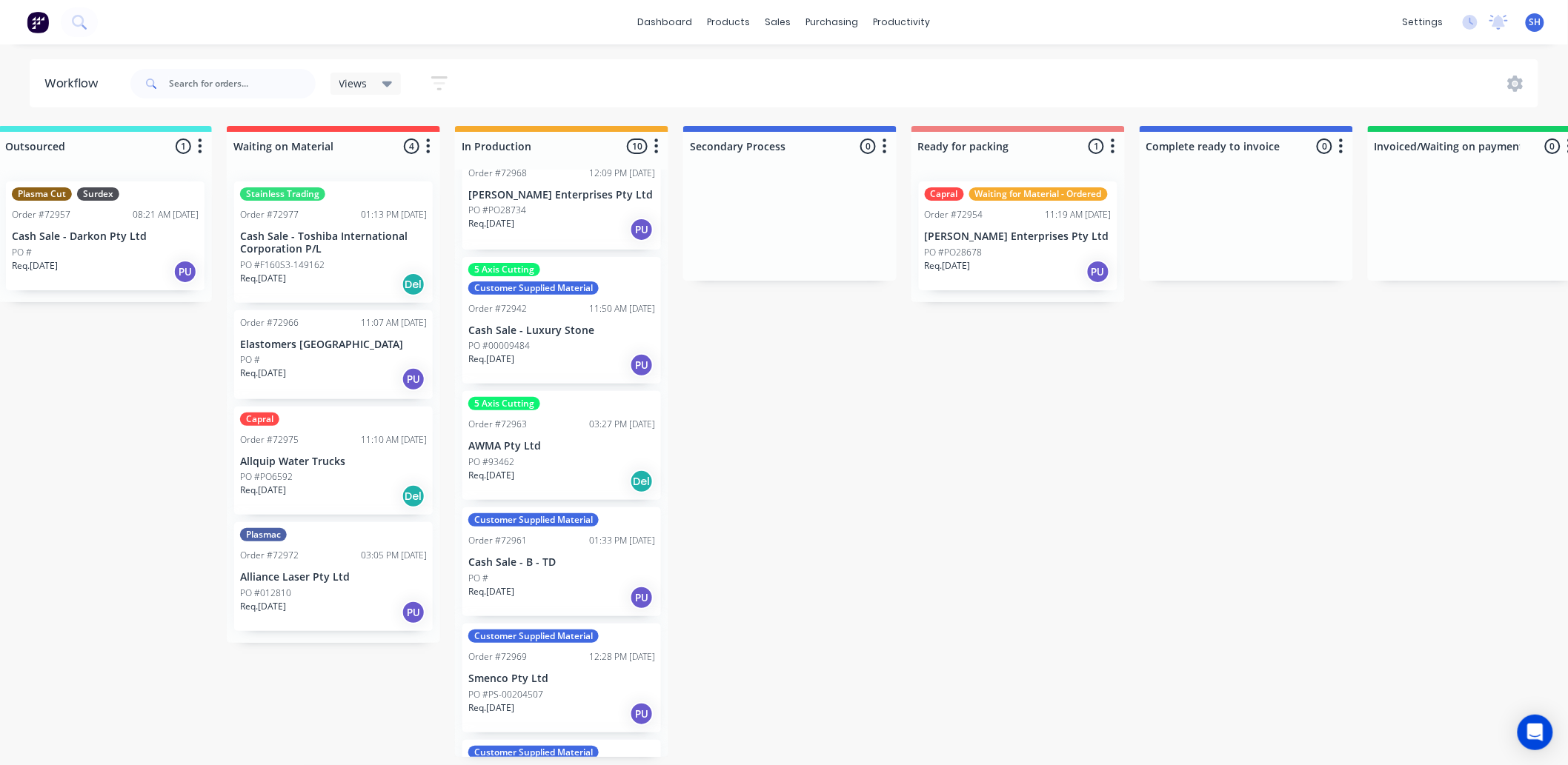
click at [964, 211] on div "Order #72954" at bounding box center [954, 215] width 59 height 13
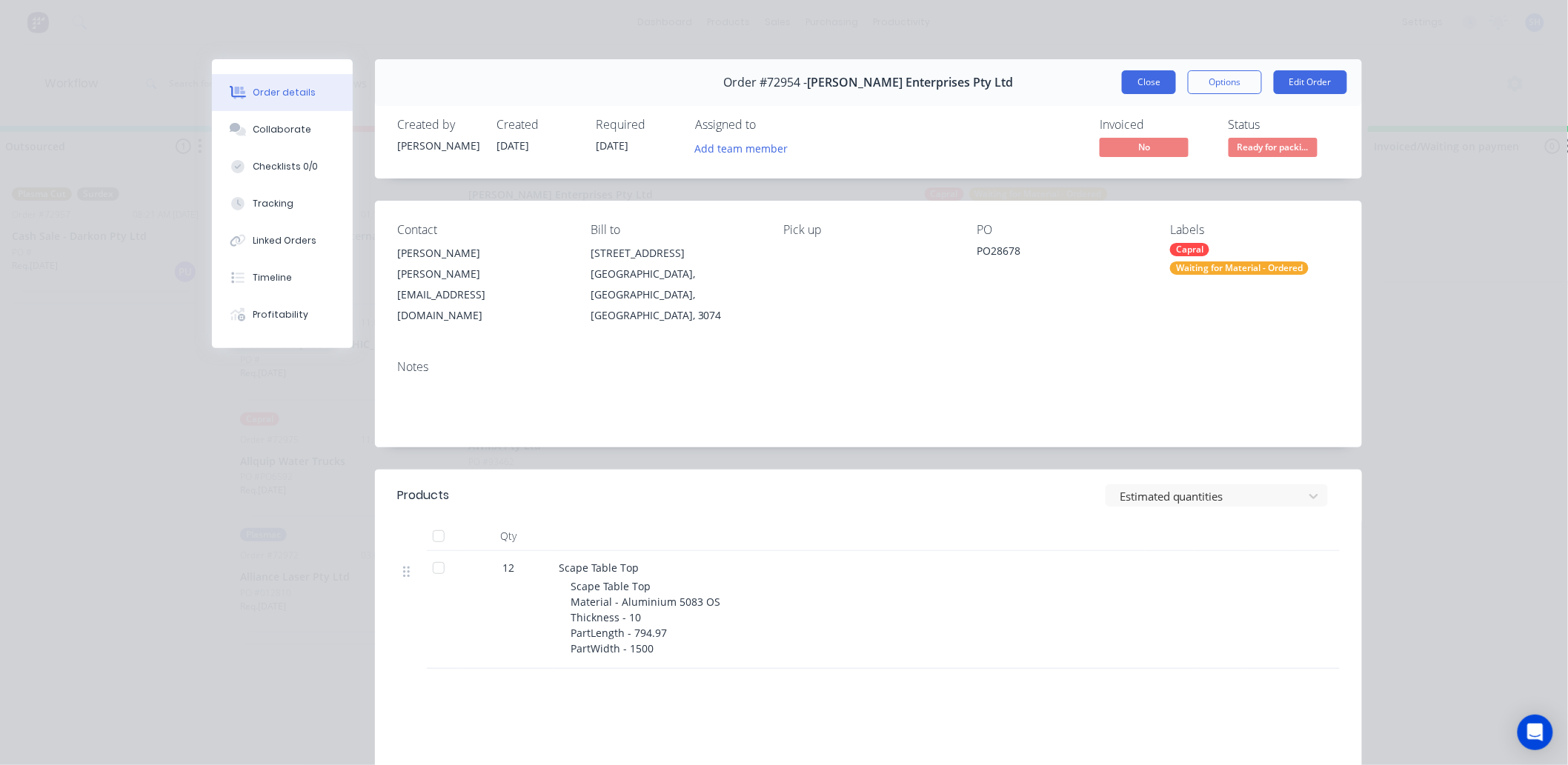
click at [1136, 89] on button "Close" at bounding box center [1149, 83] width 54 height 24
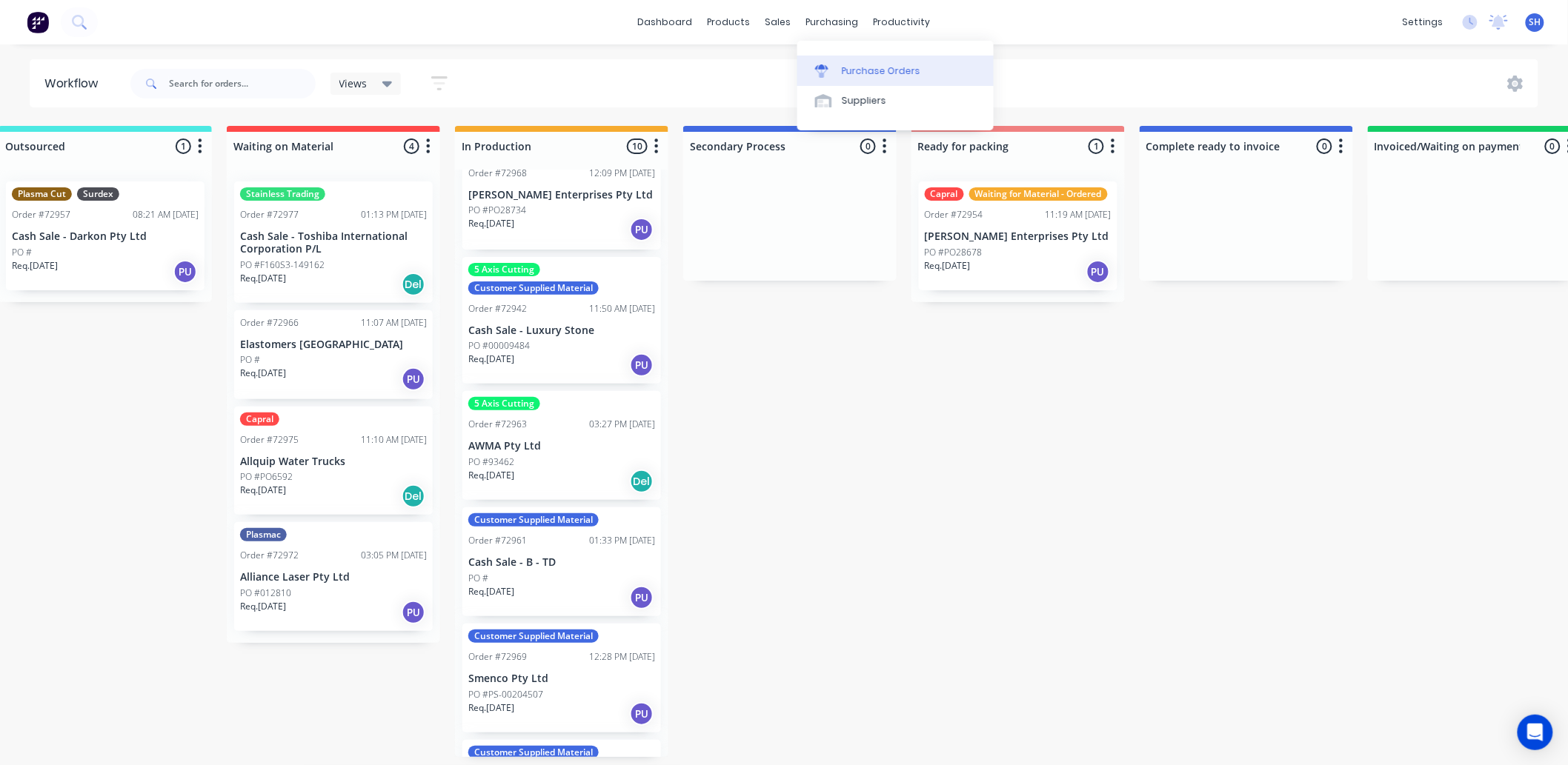
click at [861, 65] on div "Purchase Orders" at bounding box center [882, 71] width 79 height 13
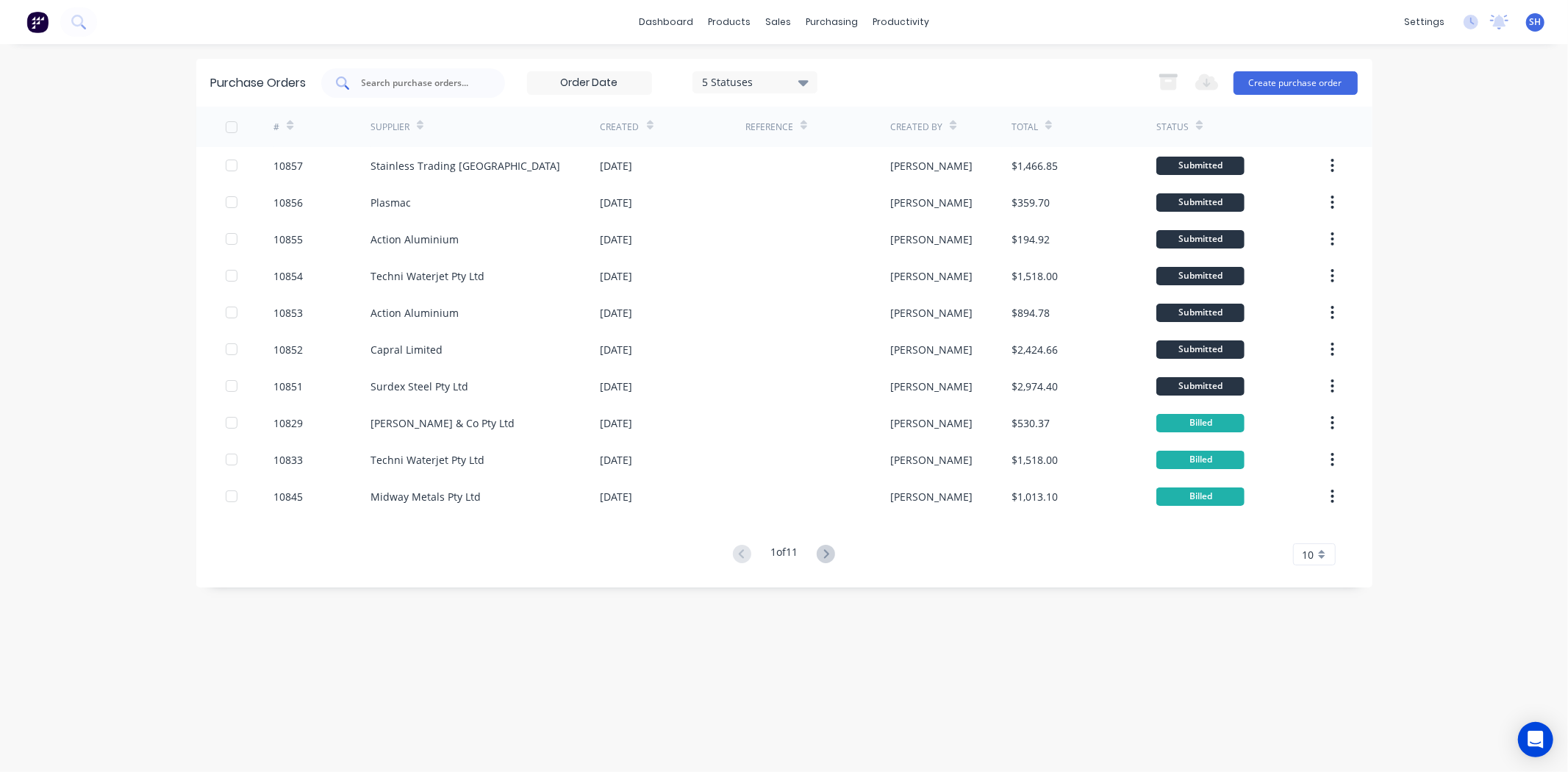
click at [397, 83] on input "text" at bounding box center [421, 83] width 122 height 15
type input "CAPRAL"
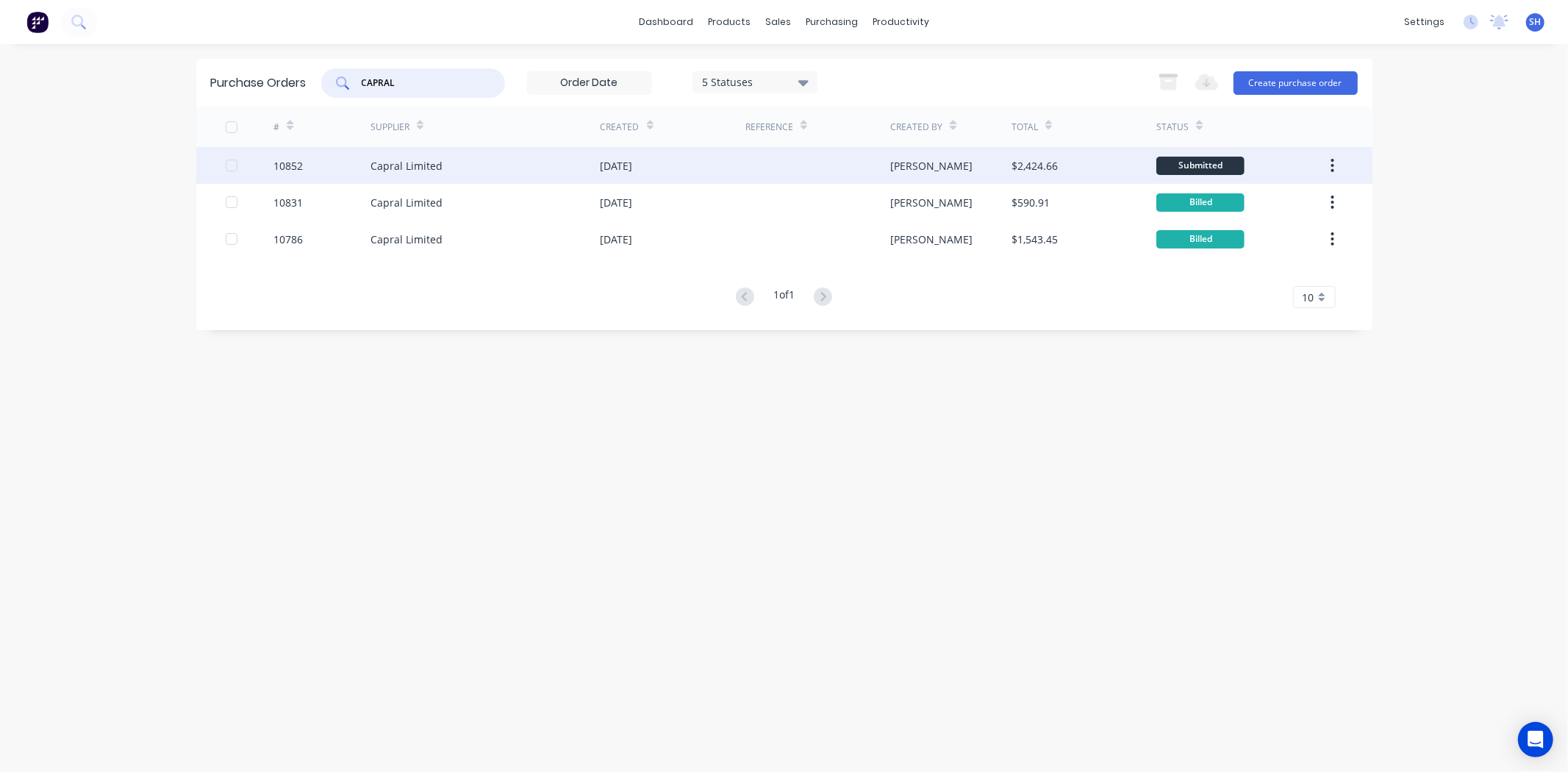
click at [513, 162] on div "Capral Limited" at bounding box center [486, 165] width 230 height 37
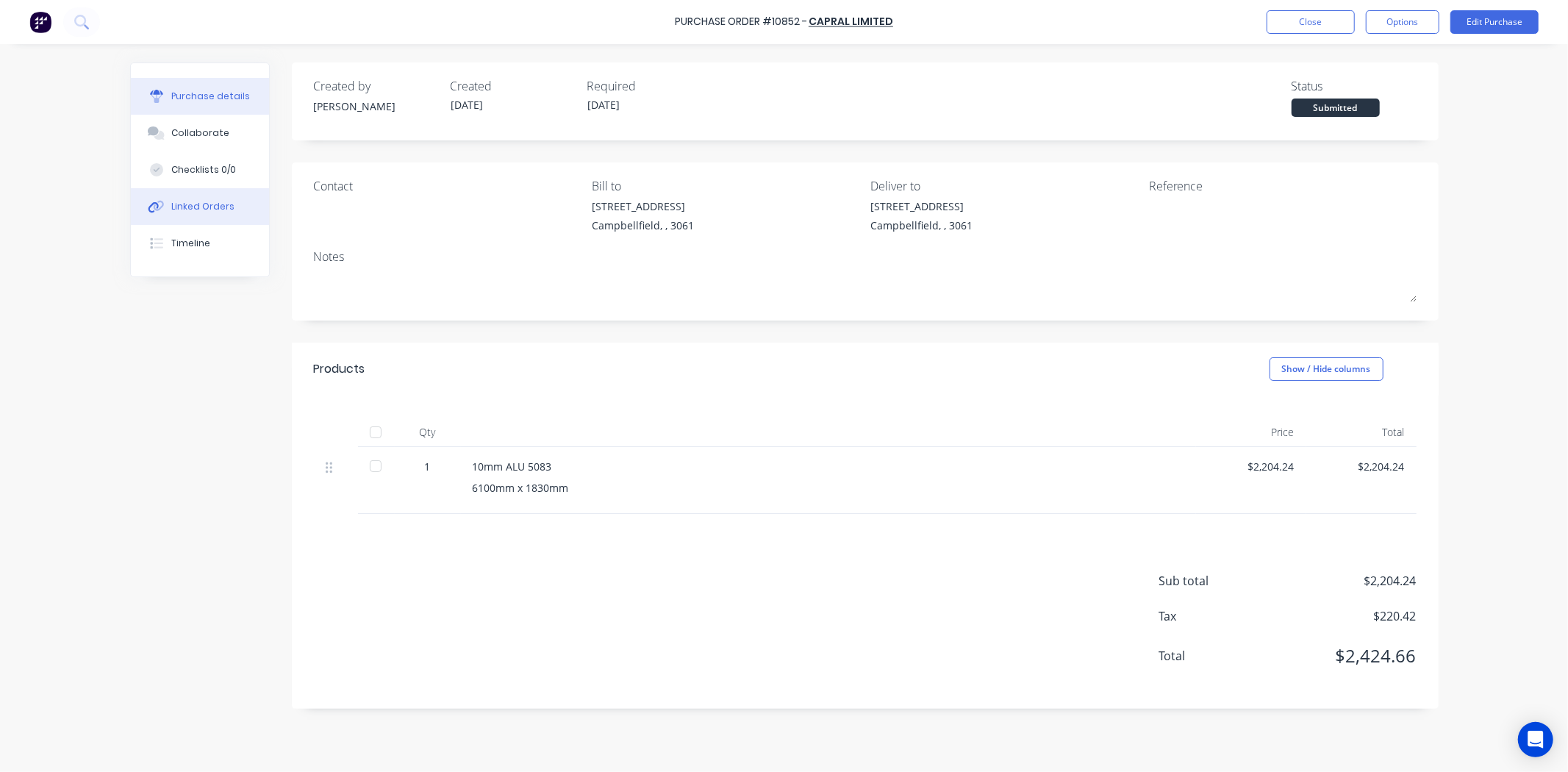
click at [203, 211] on div "Linked Orders" at bounding box center [203, 207] width 64 height 13
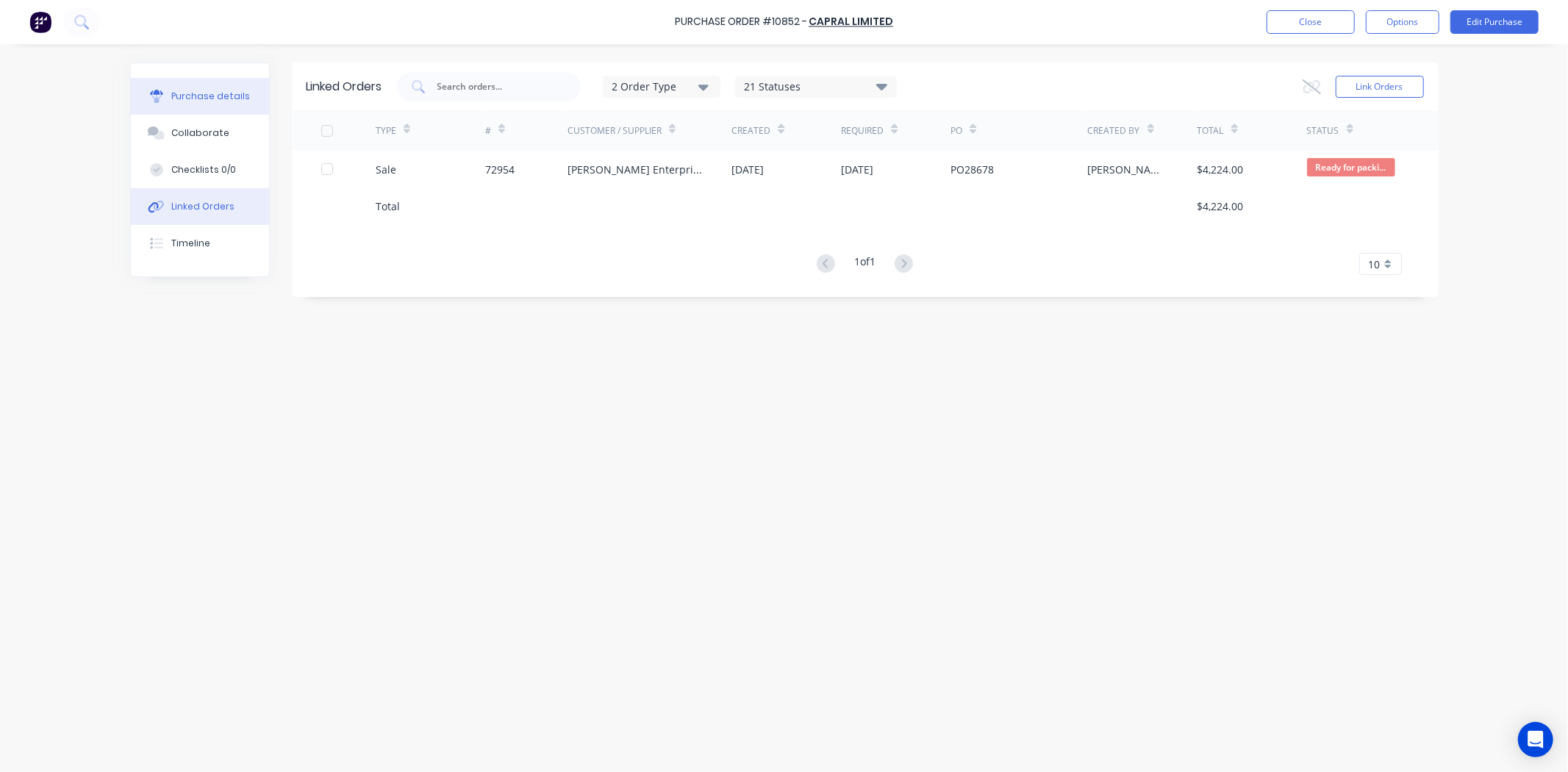
click at [230, 101] on div "Purchase details" at bounding box center [210, 96] width 79 height 13
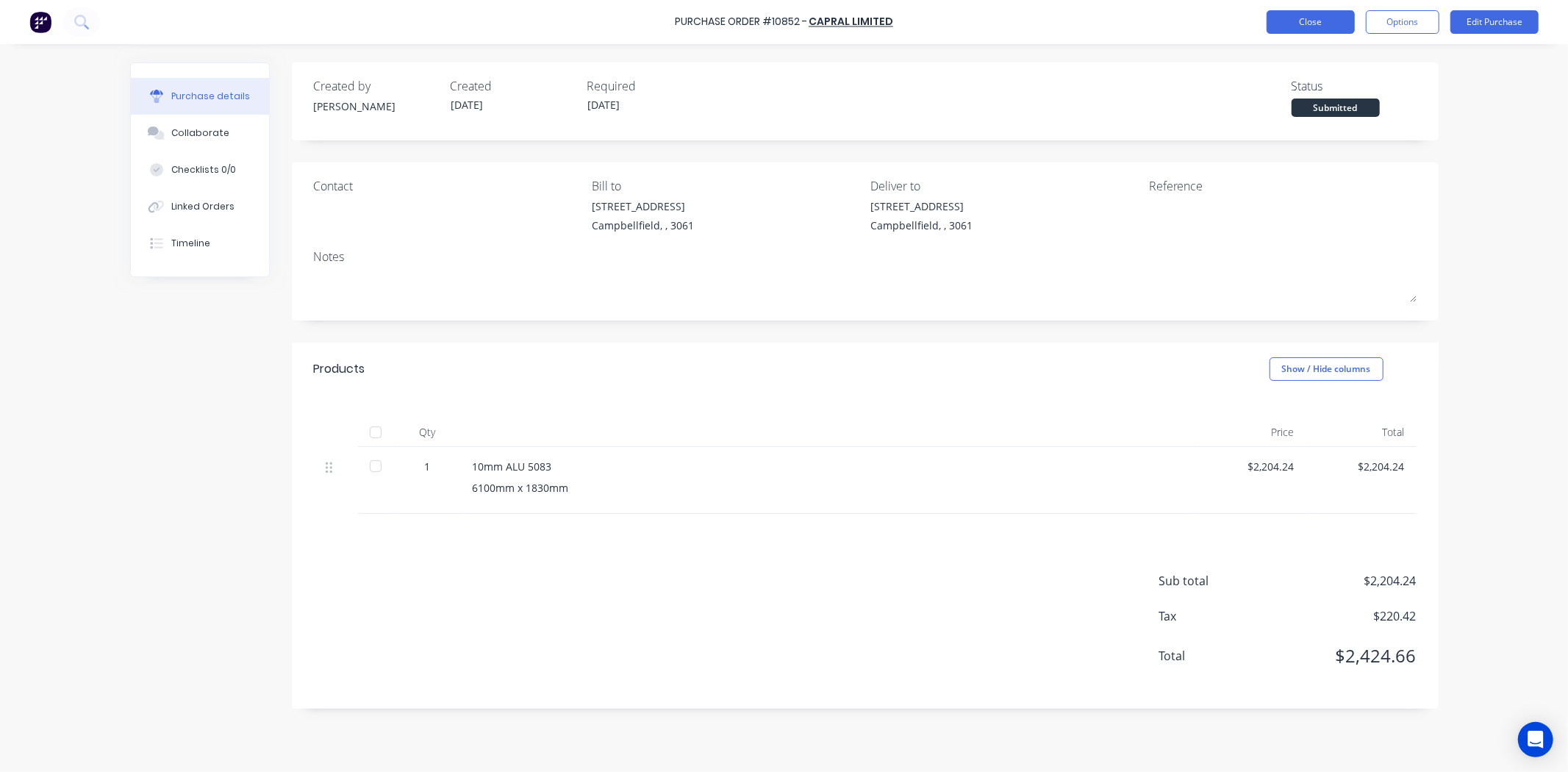
click at [1307, 18] on button "Close" at bounding box center [1310, 22] width 88 height 24
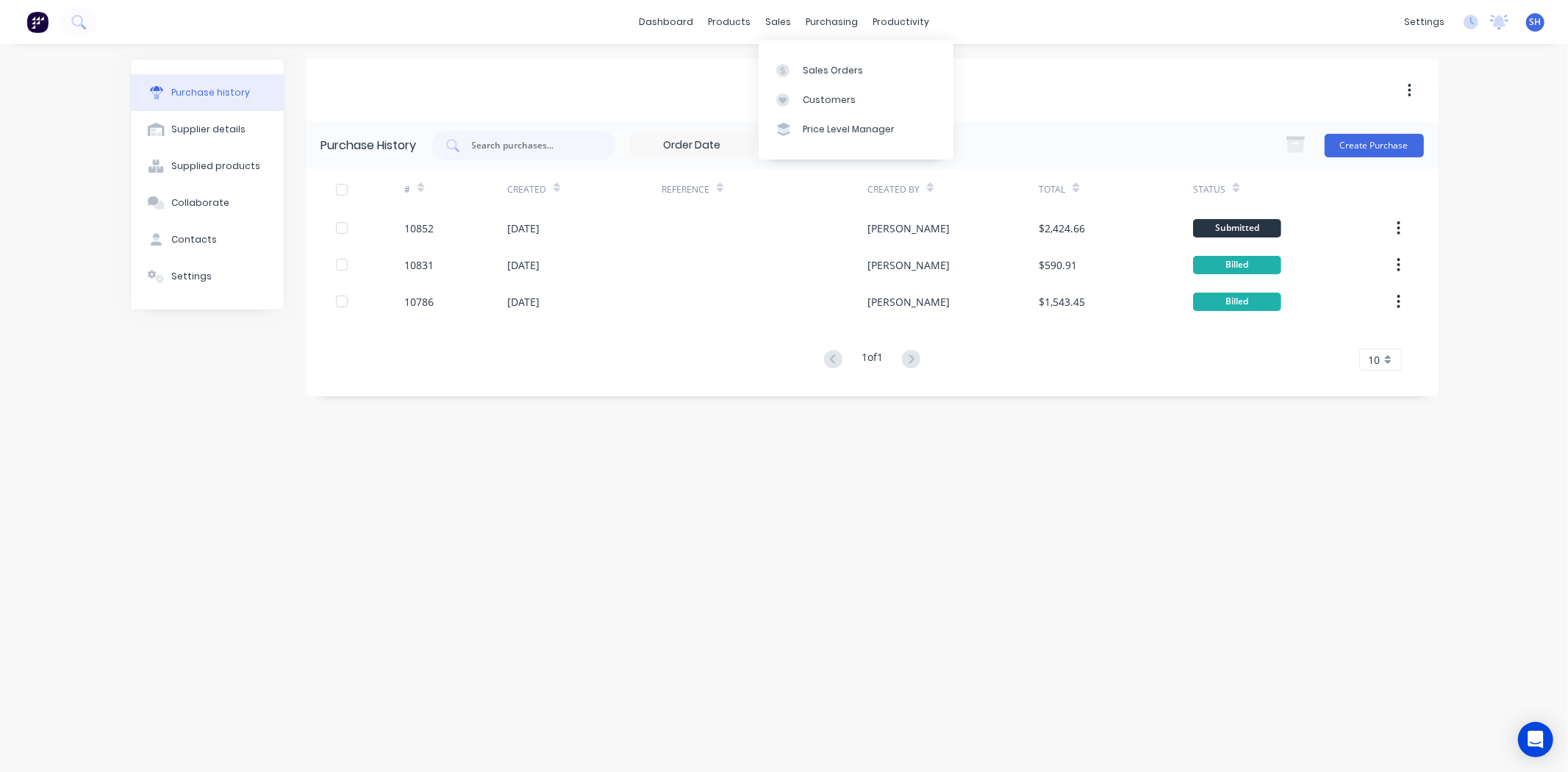
click at [804, 50] on div "Sales Orders Customers Price Level Manager" at bounding box center [856, 100] width 195 height 118
click at [804, 65] on div "Sales Orders" at bounding box center [833, 71] width 61 height 13
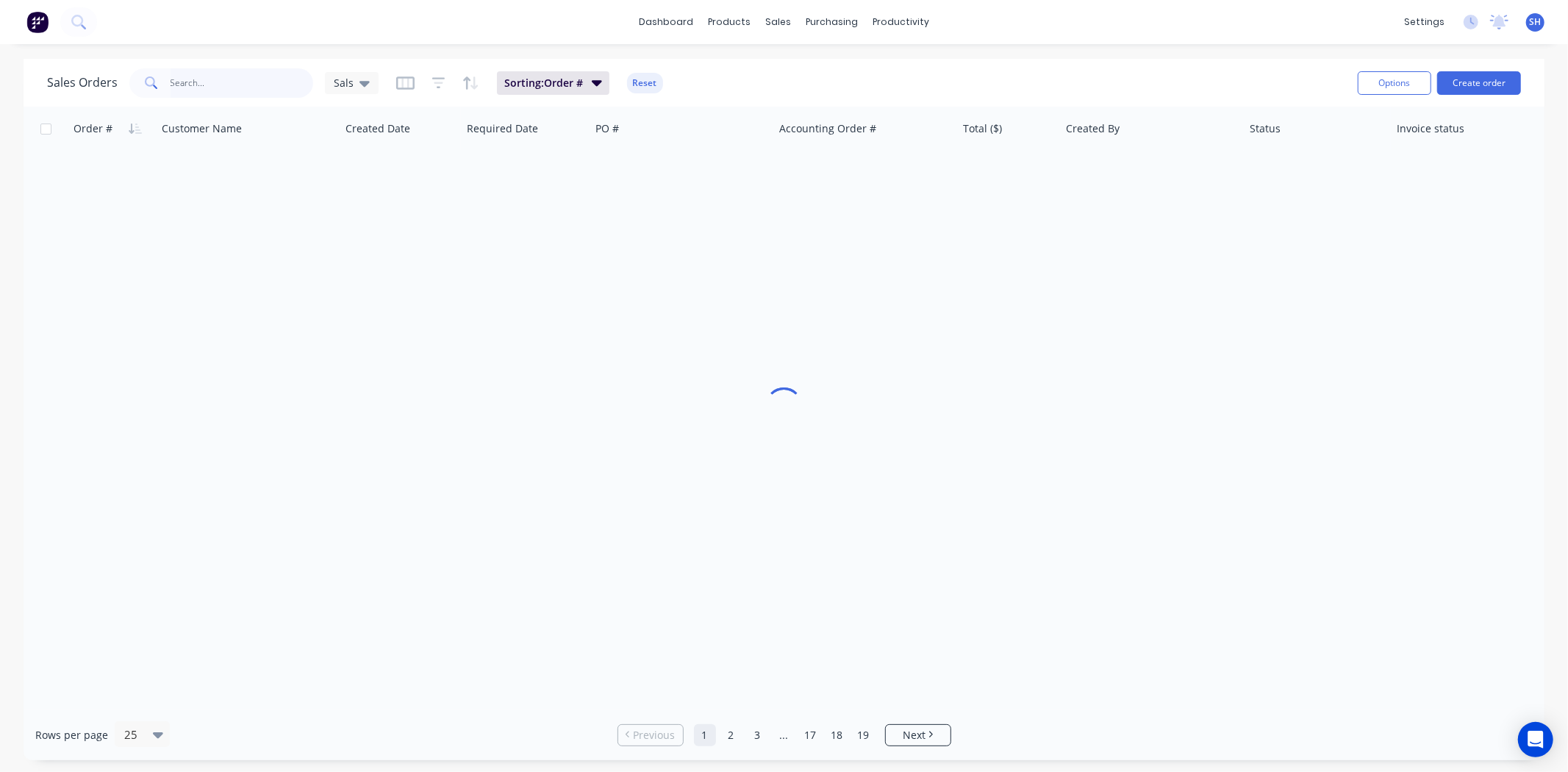
click at [247, 83] on input "text" at bounding box center [242, 83] width 143 height 30
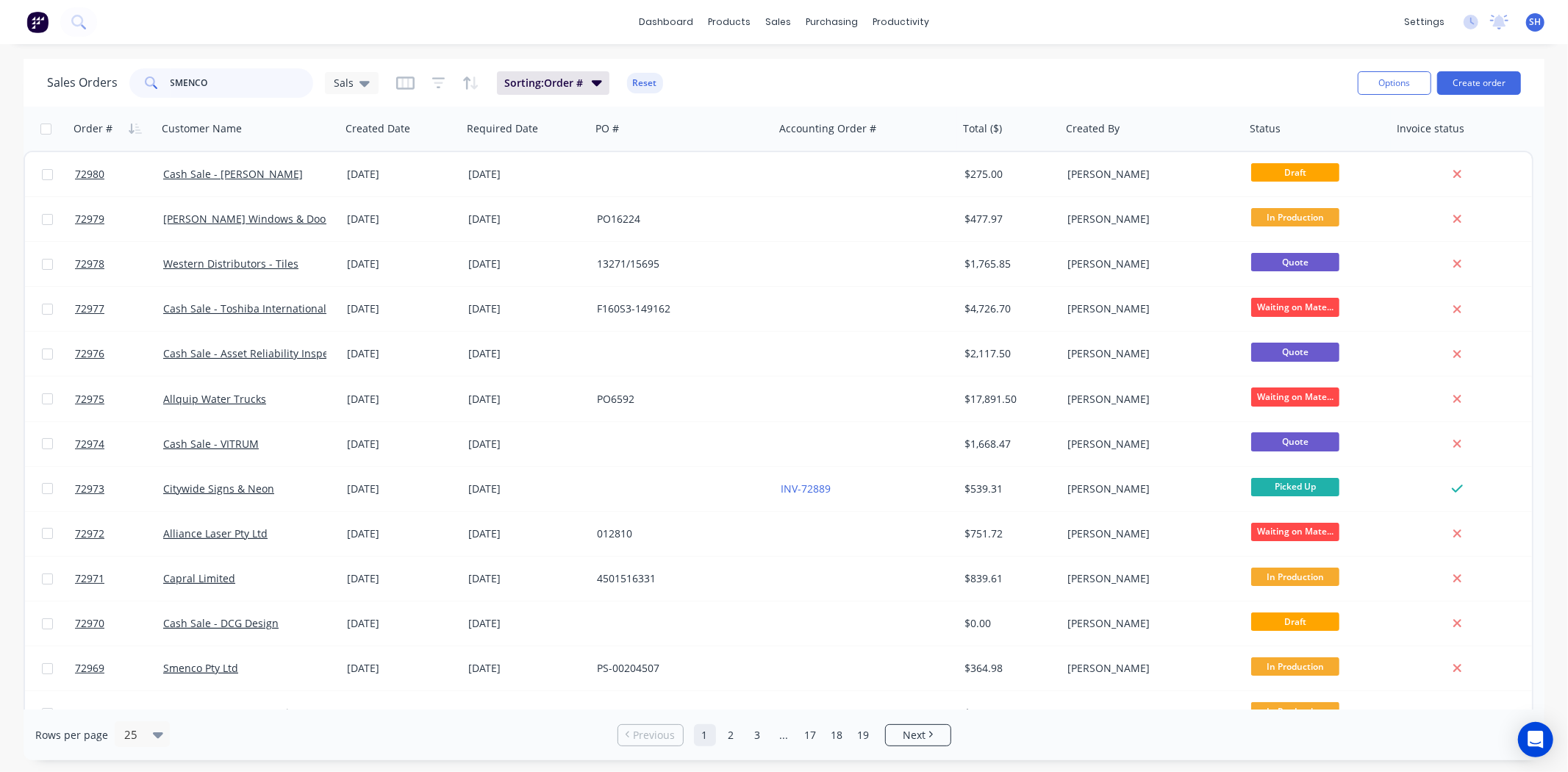
type input "SMENCO"
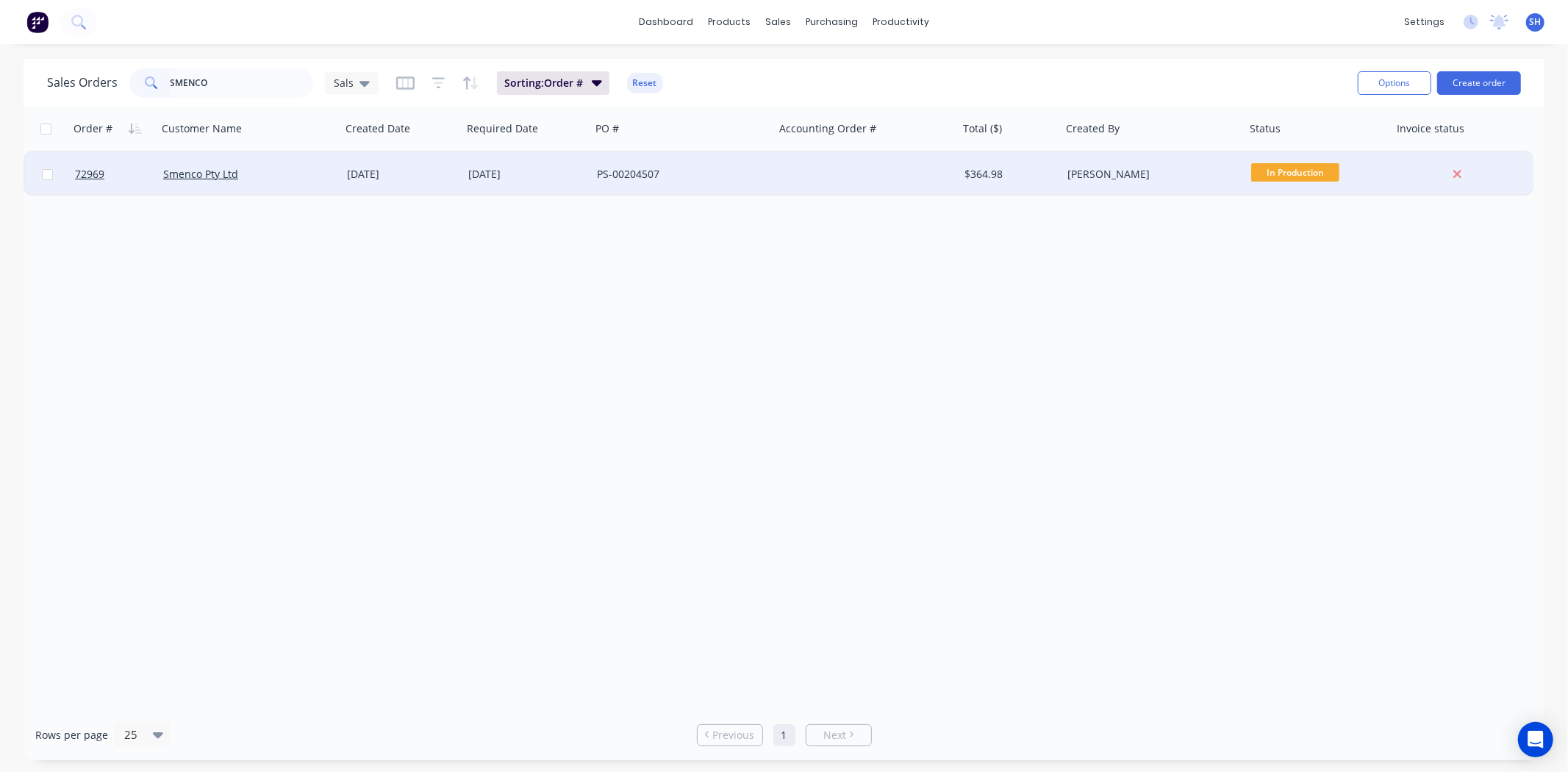
click at [392, 180] on div "[DATE]" at bounding box center [402, 174] width 109 height 15
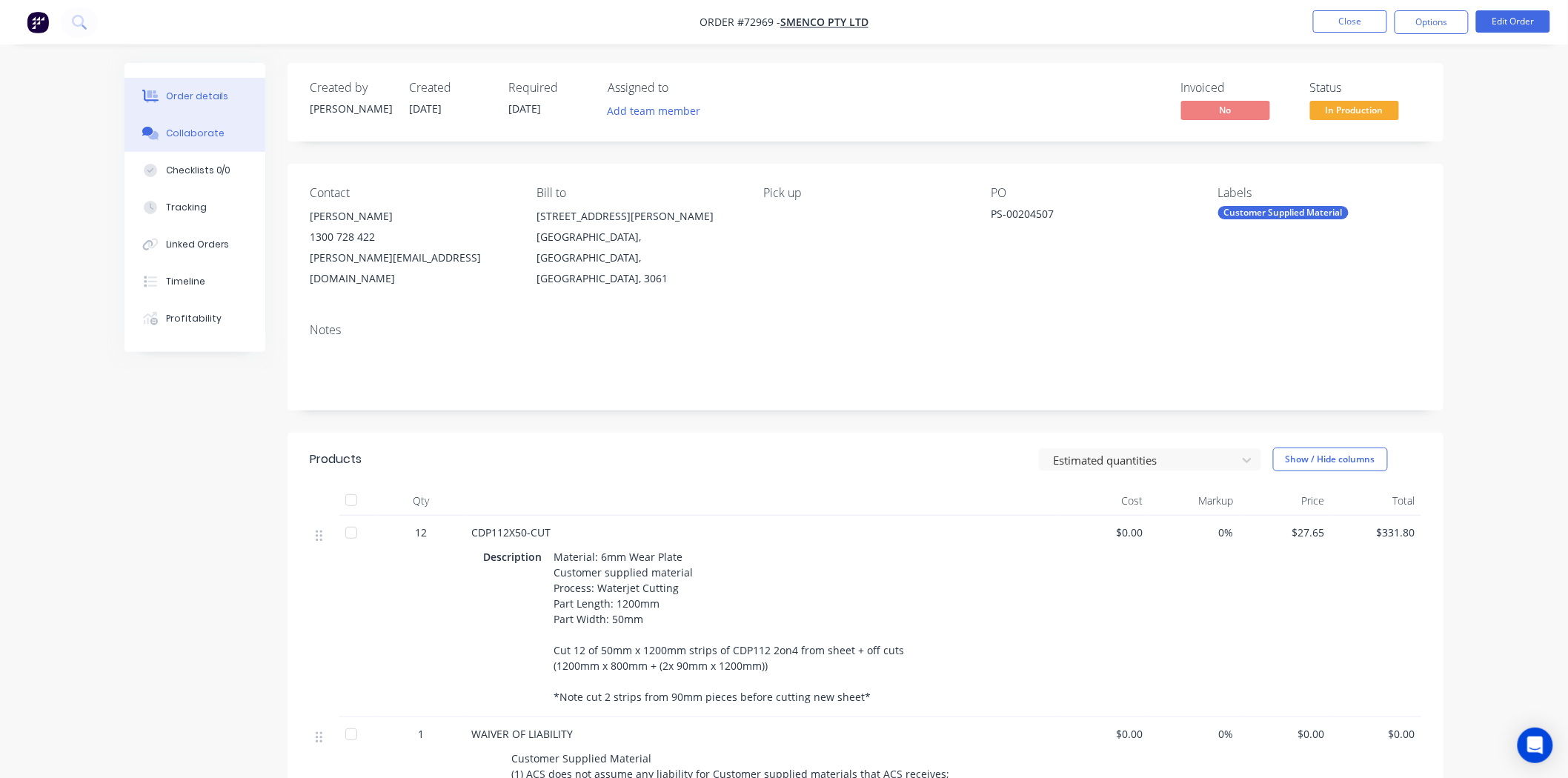
click at [179, 132] on div "Collaborate" at bounding box center [195, 133] width 59 height 13
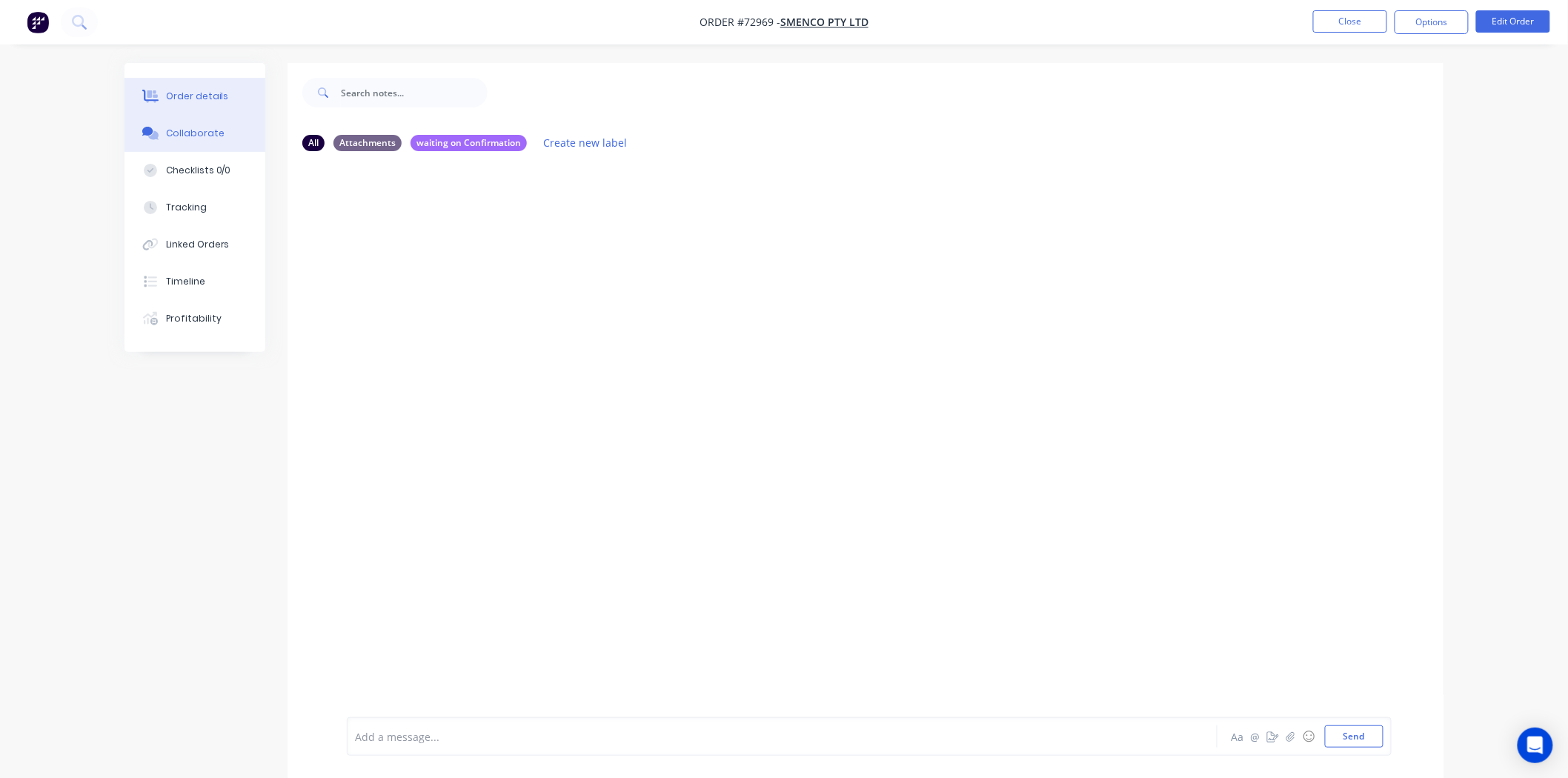
click at [210, 98] on div "Order details" at bounding box center [197, 96] width 63 height 13
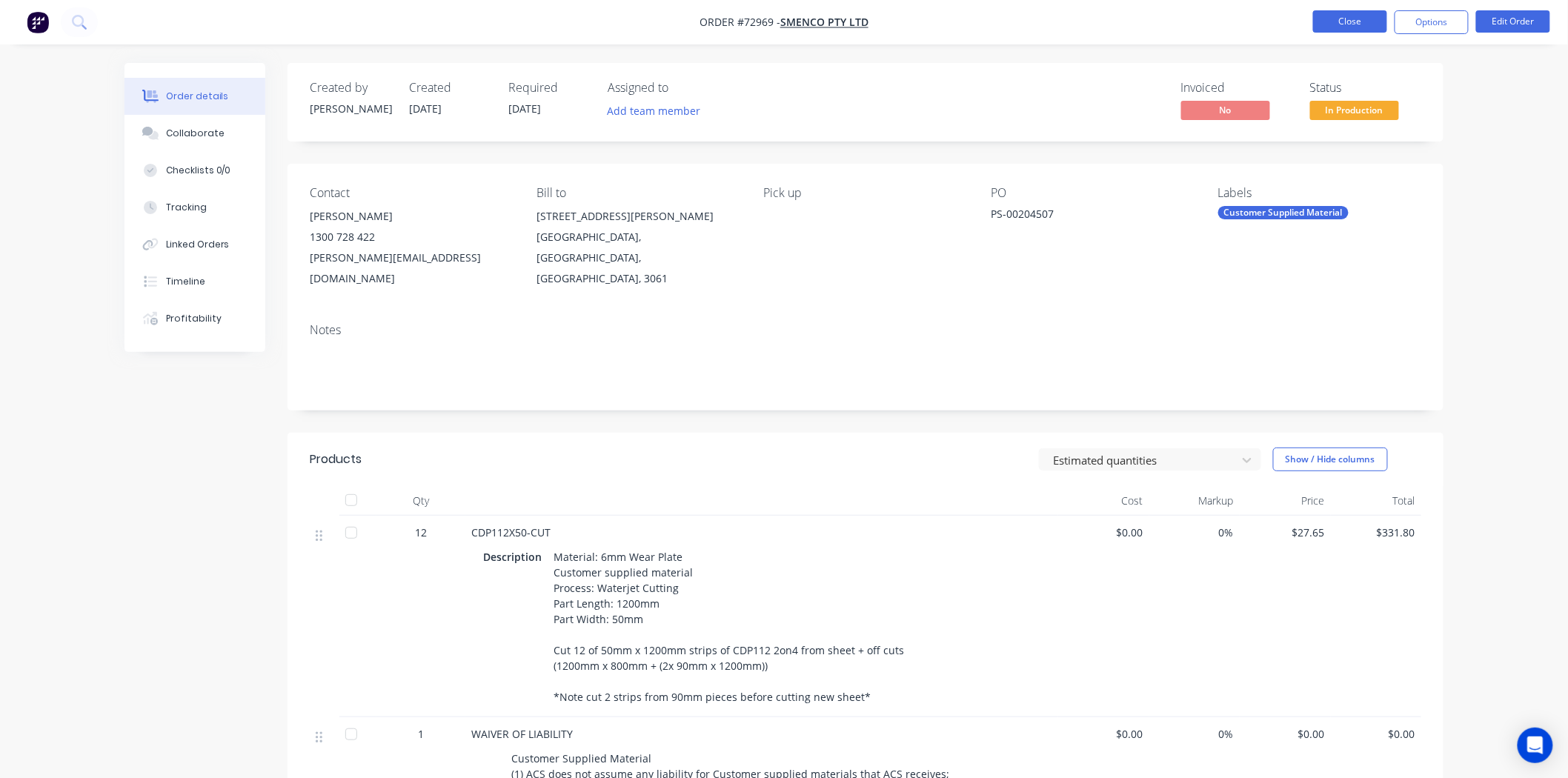
click at [1352, 19] on button "Close" at bounding box center [1351, 22] width 74 height 22
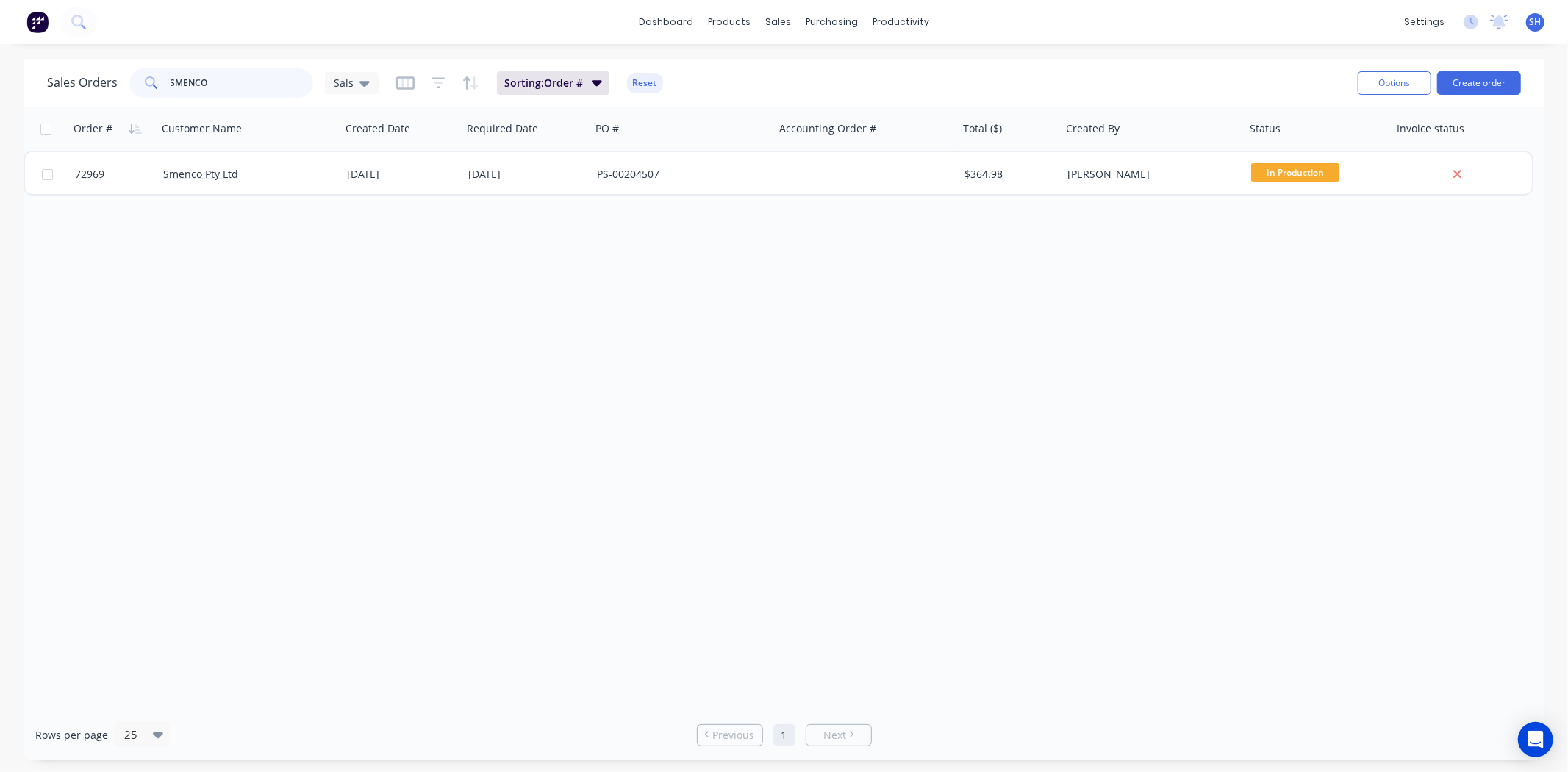
drag, startPoint x: 261, startPoint y: 85, endPoint x: 148, endPoint y: 83, distance: 113.0
click at [148, 83] on div "SMENCO" at bounding box center [221, 83] width 184 height 30
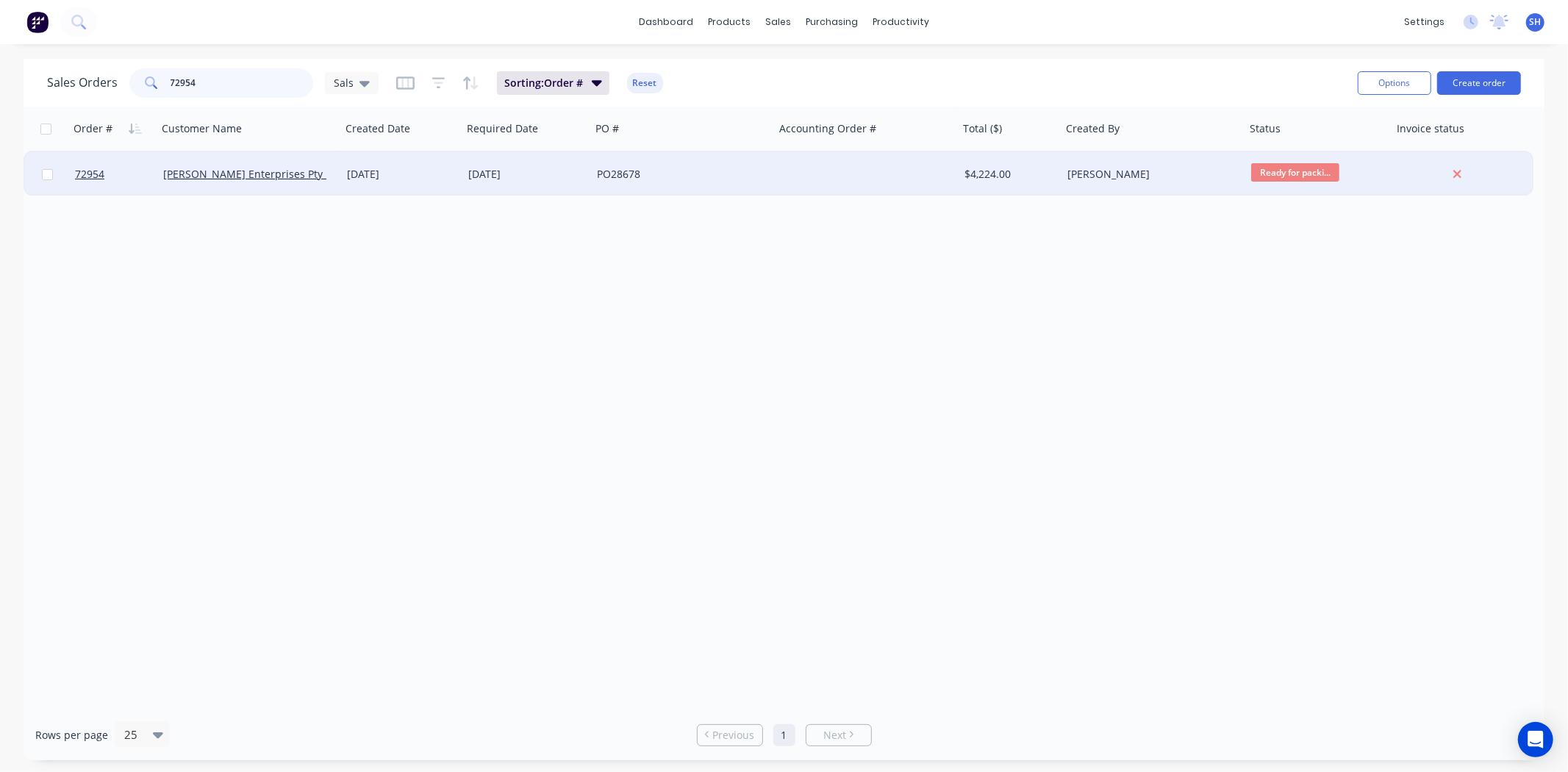
type input "72954"
click at [424, 171] on div "[DATE]" at bounding box center [402, 174] width 109 height 15
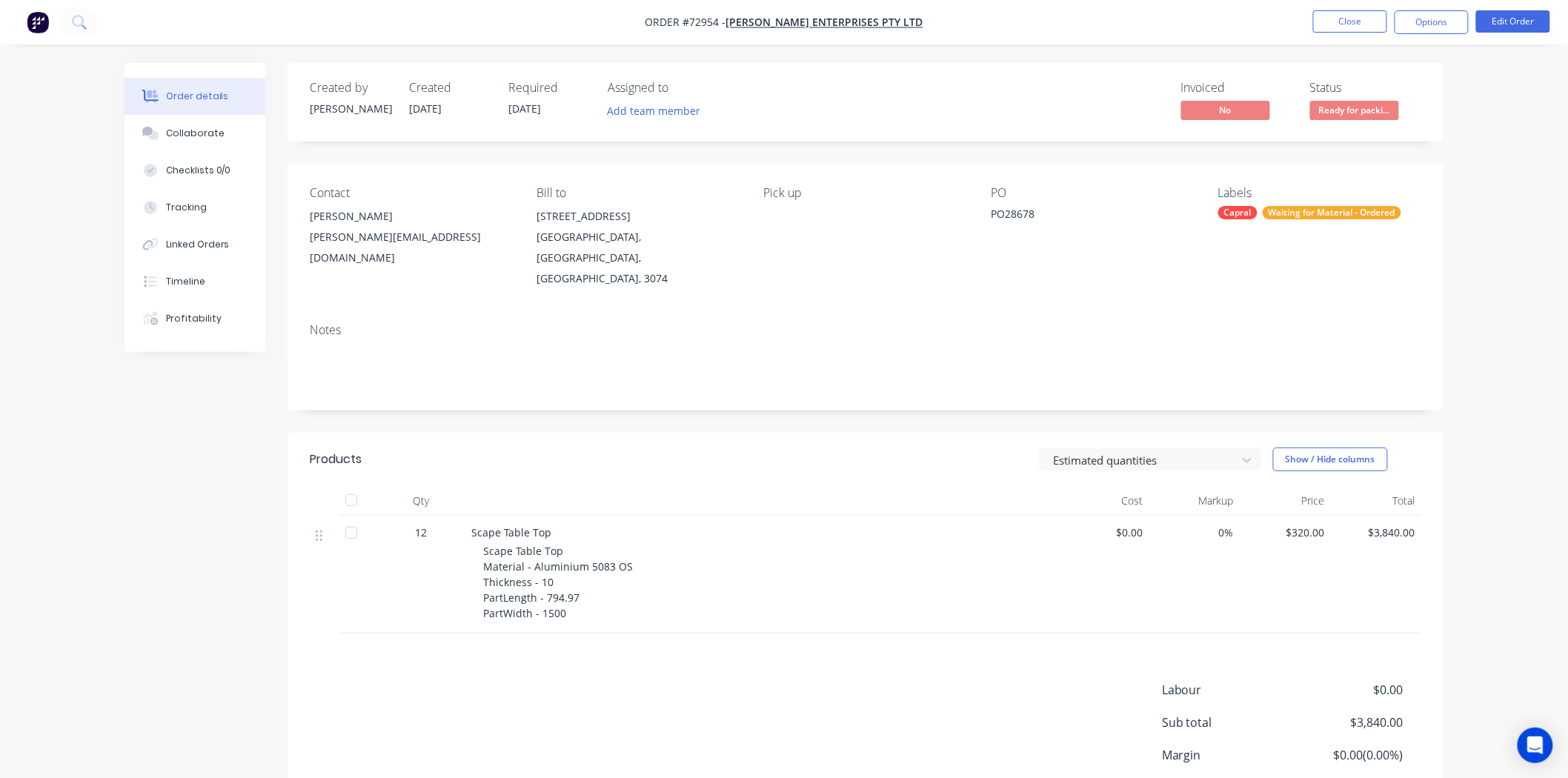
click at [1436, 35] on nav "Order #72954 - [PERSON_NAME] Enterprises Pty Ltd Close Options Edit Order" at bounding box center [784, 22] width 1568 height 45
click at [1435, 25] on button "Options" at bounding box center [1432, 22] width 74 height 24
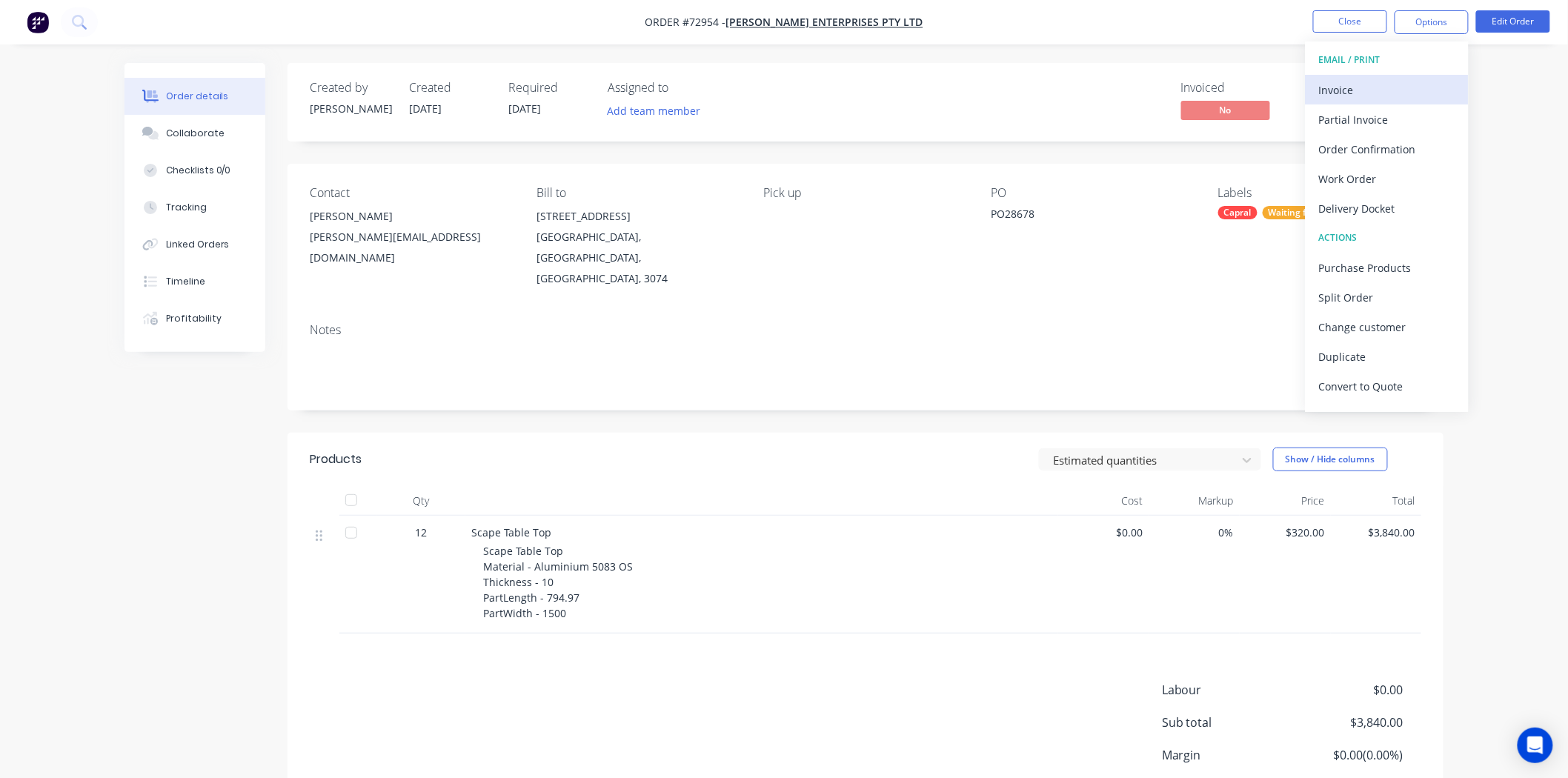
click at [1382, 91] on div "Invoice" at bounding box center [1387, 90] width 136 height 22
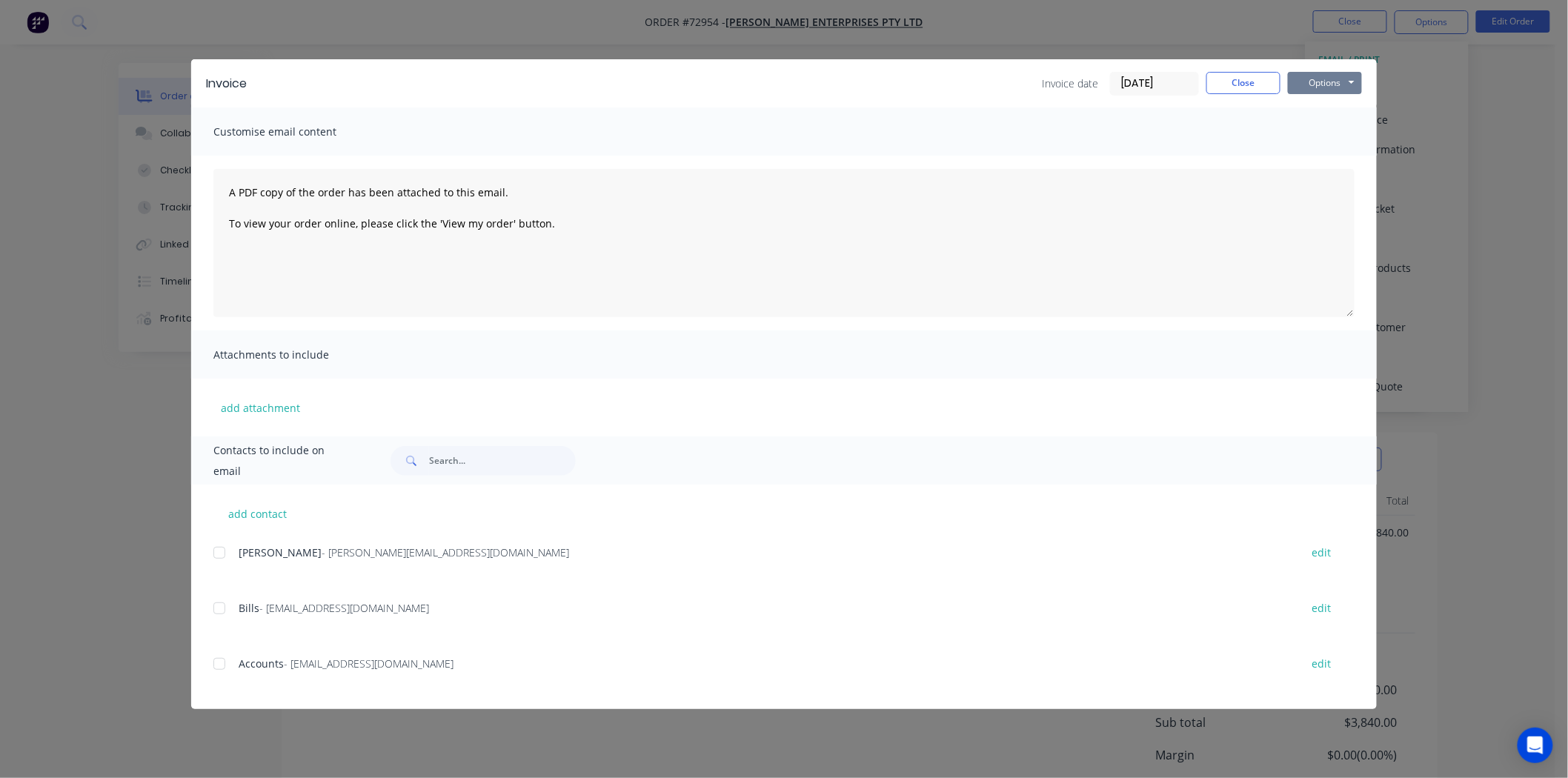
click at [1329, 78] on button "Options" at bounding box center [1325, 83] width 74 height 22
click at [1325, 123] on button "Print" at bounding box center [1335, 133] width 95 height 25
click at [1224, 84] on button "Close" at bounding box center [1244, 83] width 74 height 22
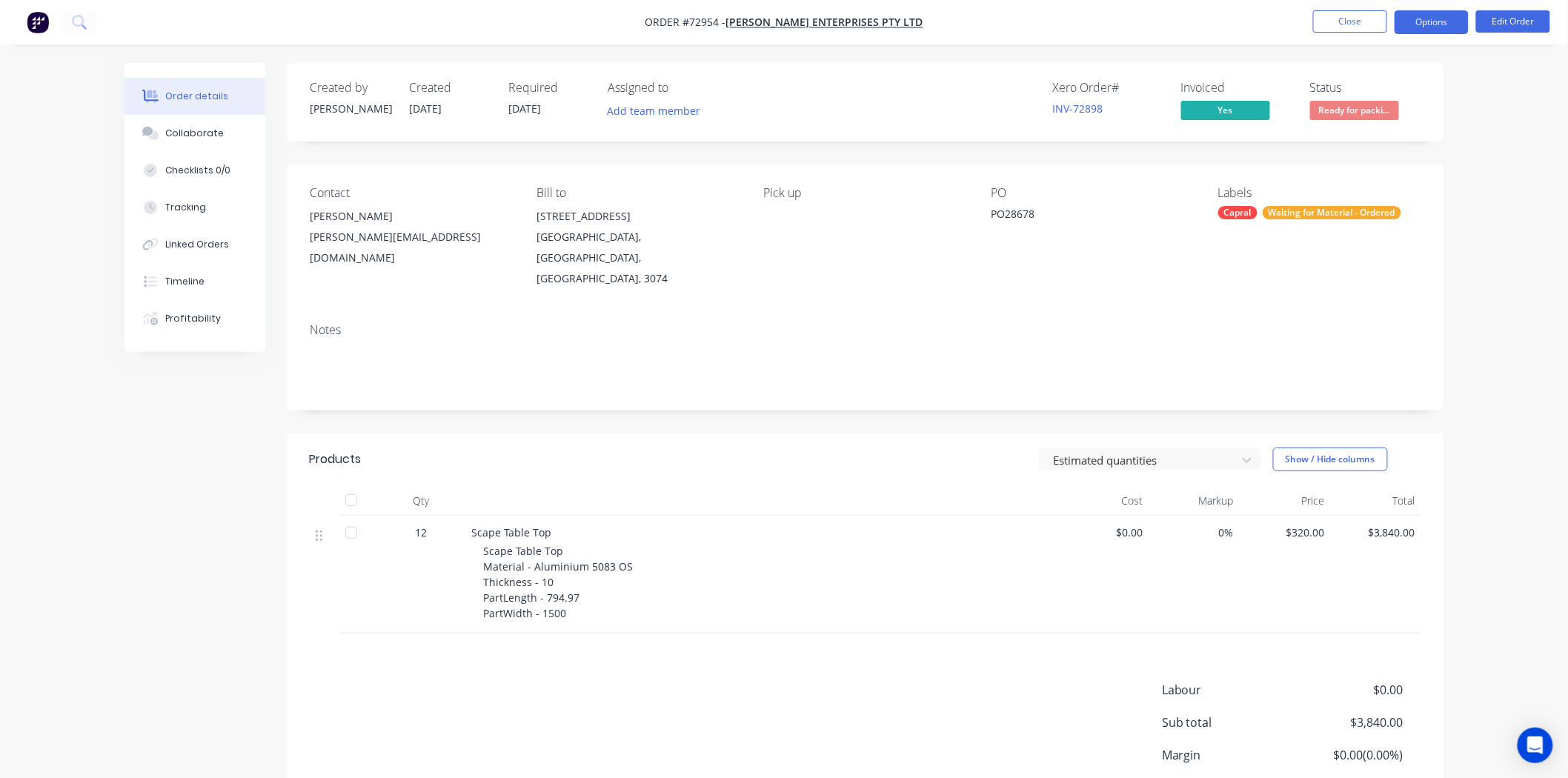
click at [1418, 23] on button "Options" at bounding box center [1432, 22] width 74 height 24
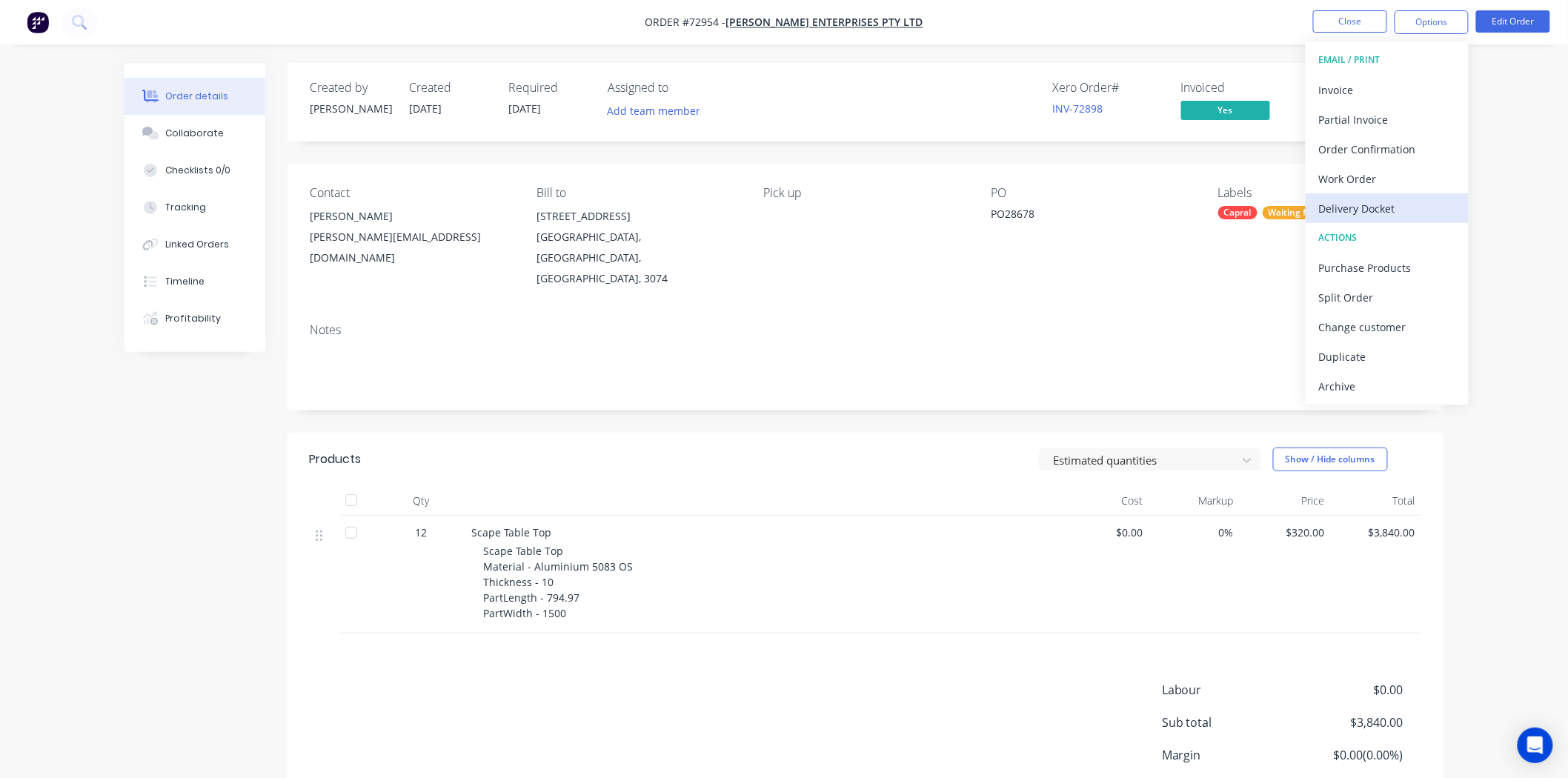
click at [1363, 209] on div "Delivery Docket" at bounding box center [1387, 208] width 136 height 22
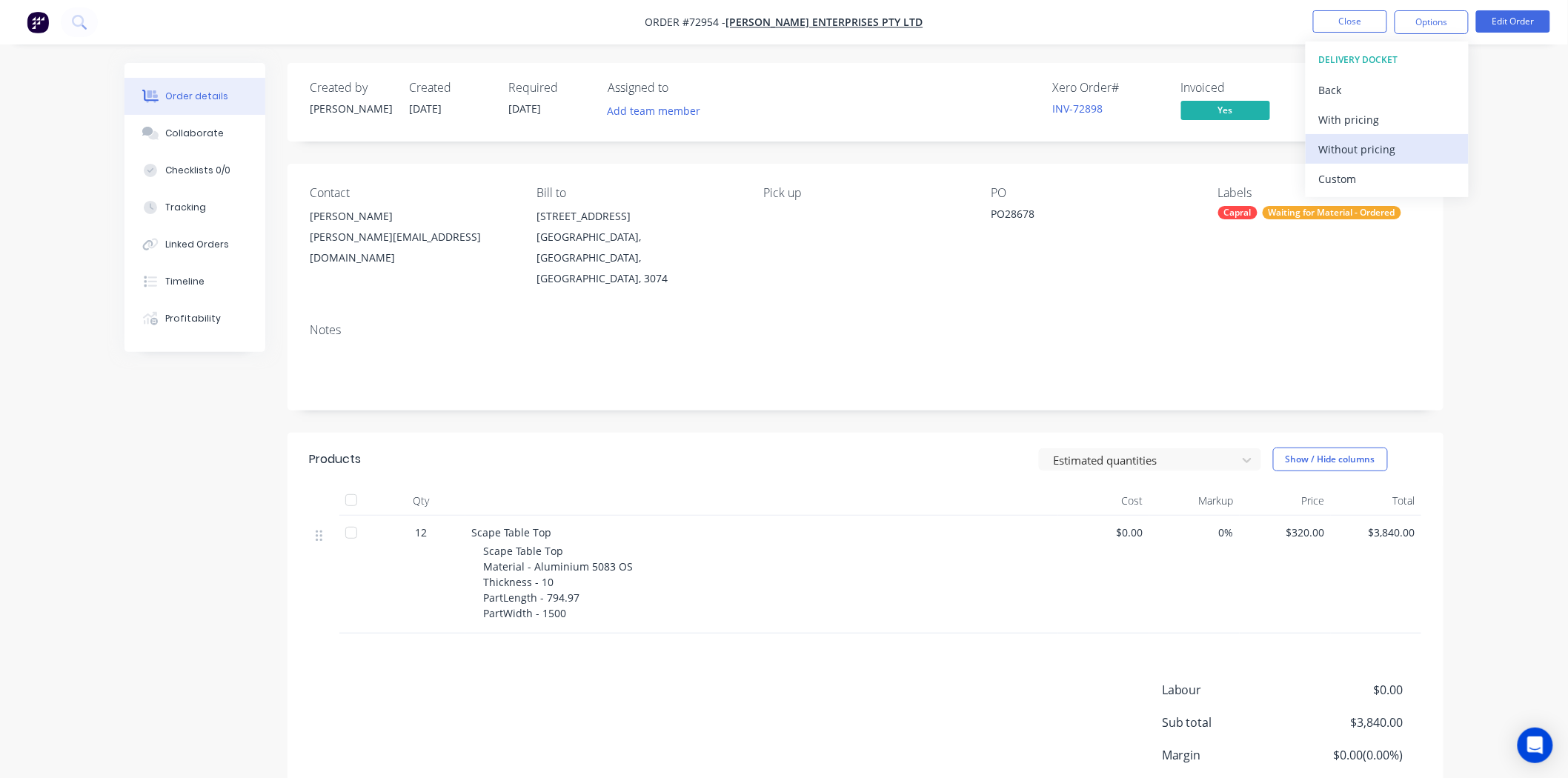
click at [1357, 153] on div "Without pricing" at bounding box center [1387, 149] width 136 height 22
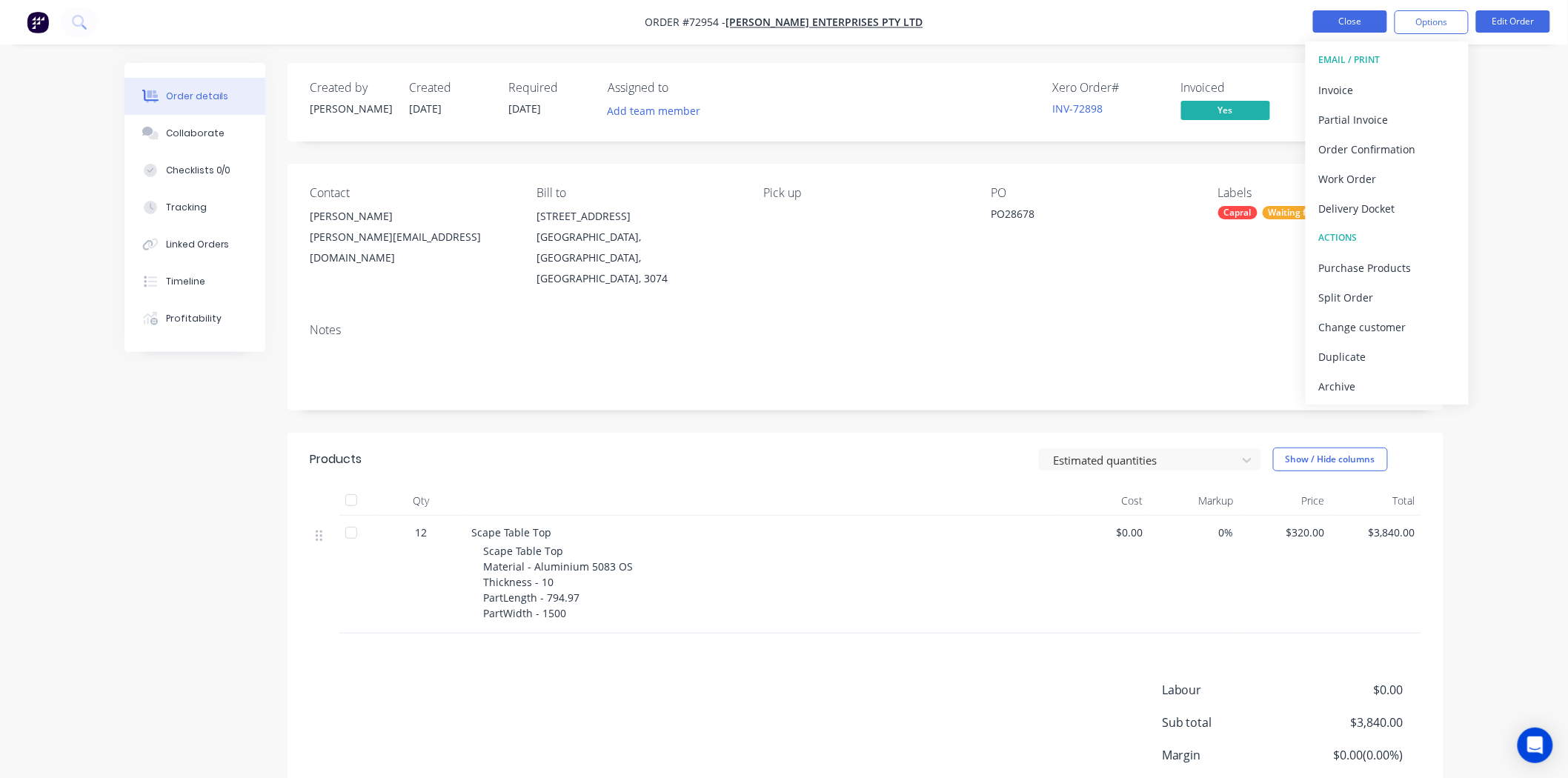
click at [1349, 24] on button "Close" at bounding box center [1351, 22] width 74 height 22
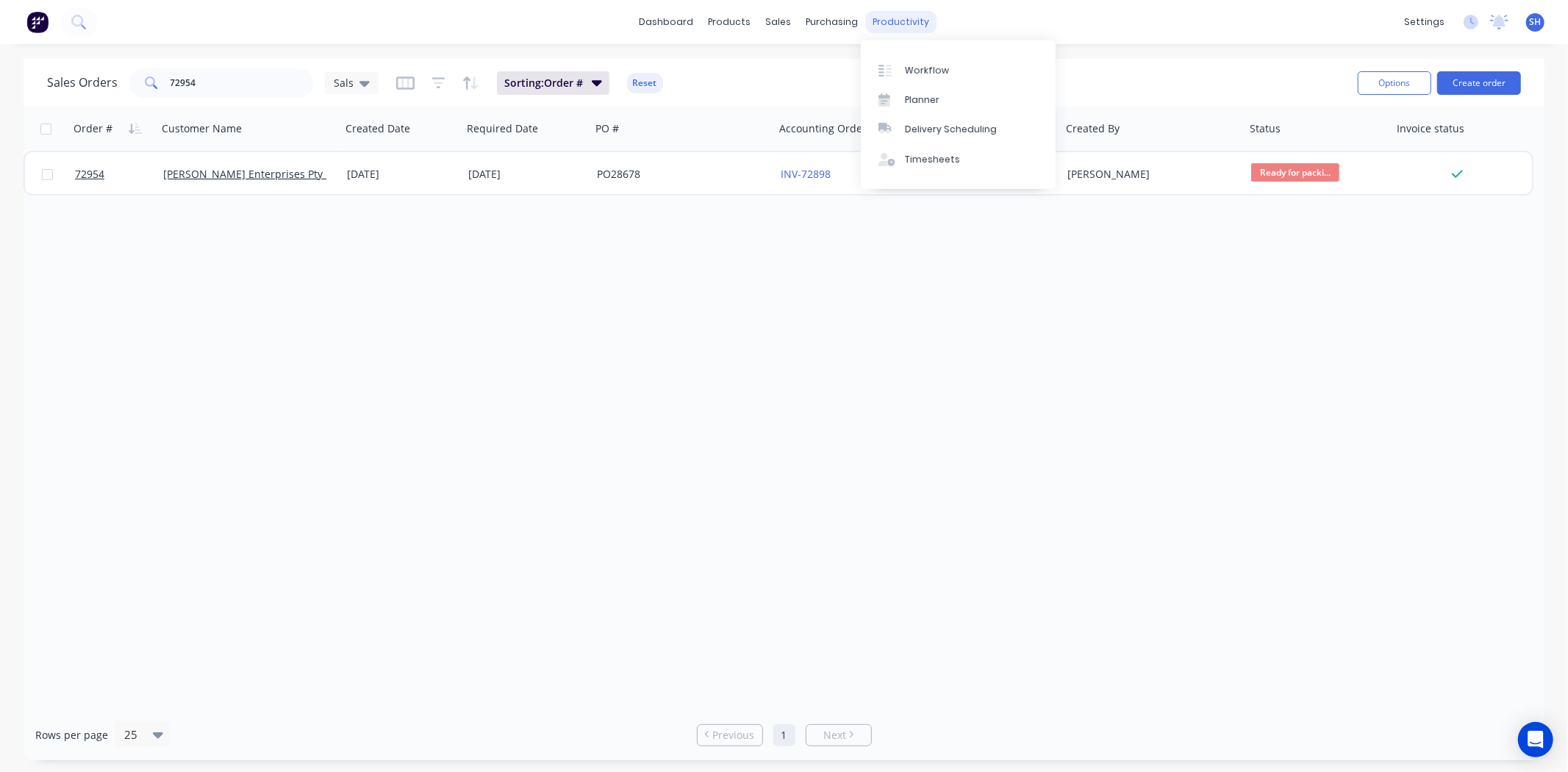
click at [881, 24] on div "productivity" at bounding box center [901, 22] width 72 height 22
click at [921, 77] on div "Workflow" at bounding box center [927, 71] width 44 height 13
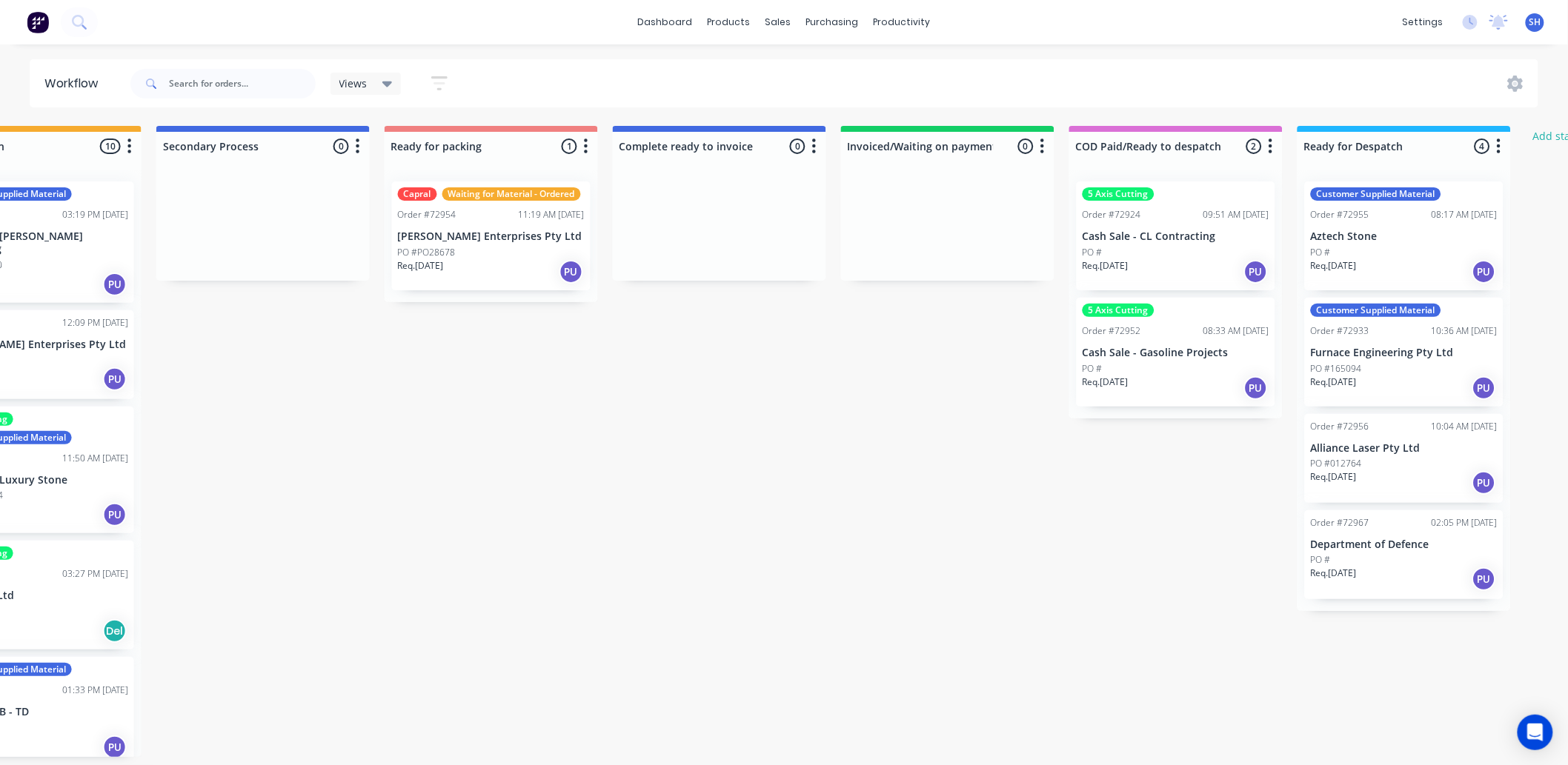
scroll to position [0, 798]
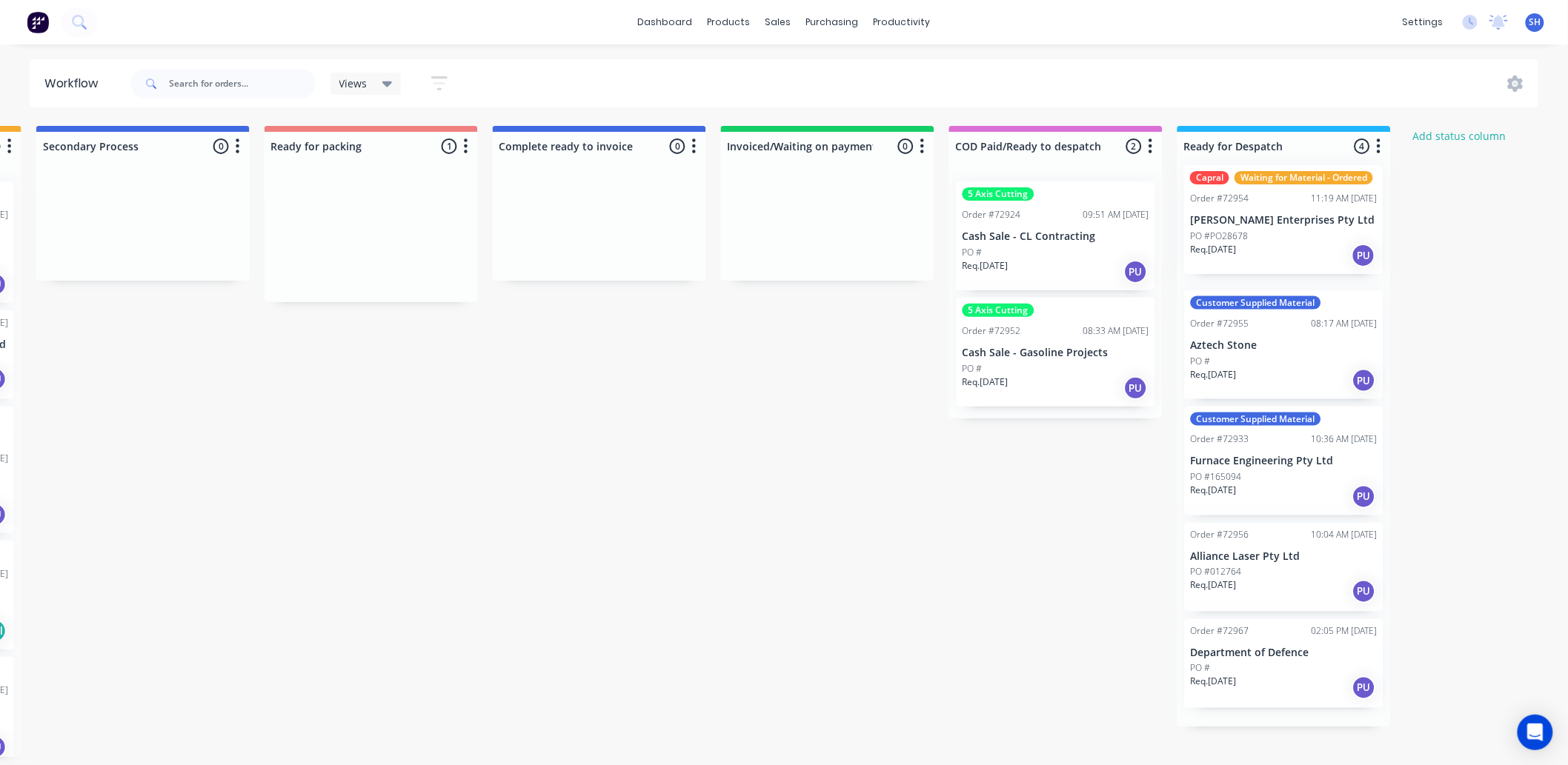
drag, startPoint x: 477, startPoint y: 225, endPoint x: 1286, endPoint y: 208, distance: 809.2
click at [1286, 208] on div "Submitted 1 Status colour #273444 hex #273444 Save Cancel Summaries Total order…" at bounding box center [424, 441] width 2686 height 631
